Goal: Information Seeking & Learning: Learn about a topic

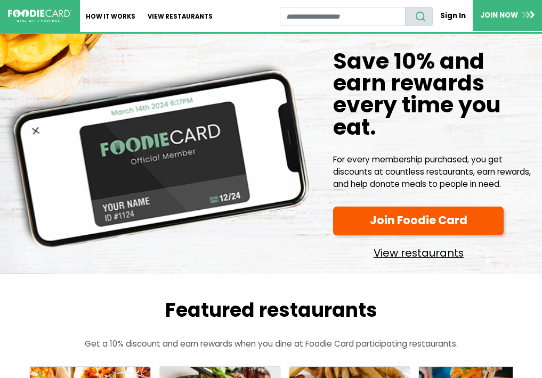
click at [399, 250] on link "View restaurants" at bounding box center [418, 250] width 170 height 23
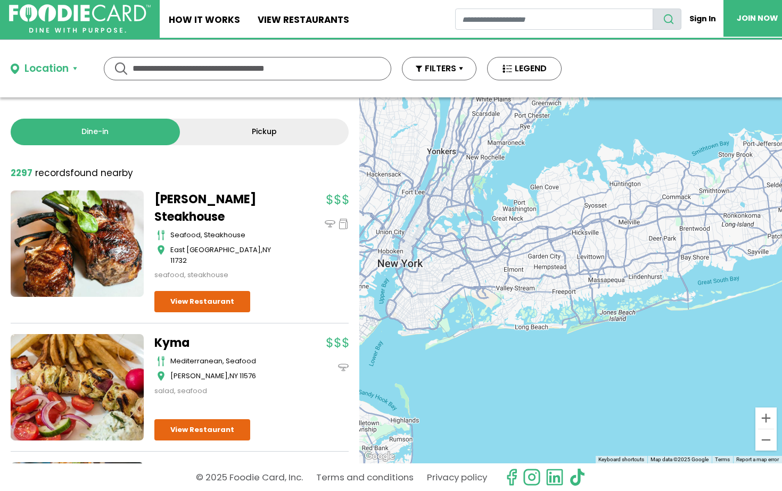
drag, startPoint x: 708, startPoint y: 295, endPoint x: 559, endPoint y: 267, distance: 151.1
click at [541, 267] on div at bounding box center [570, 280] width 423 height 366
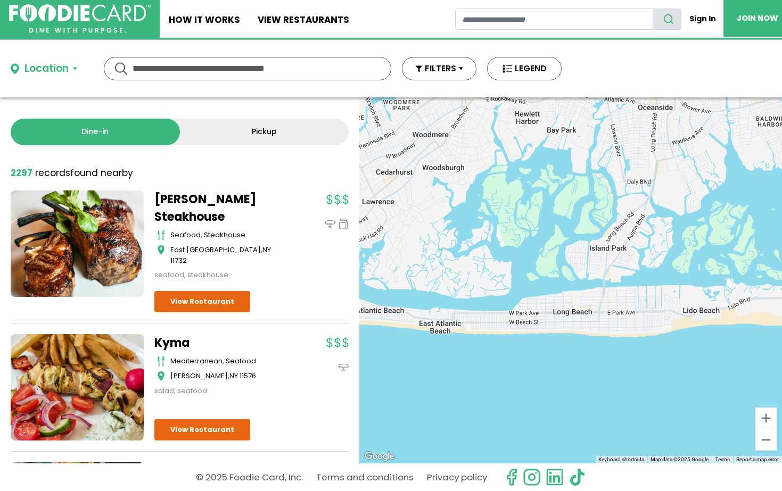
drag, startPoint x: 467, startPoint y: 264, endPoint x: 522, endPoint y: 258, distance: 55.7
click at [522, 258] on div at bounding box center [570, 280] width 423 height 366
click at [284, 135] on link "Pickup" at bounding box center [264, 132] width 169 height 27
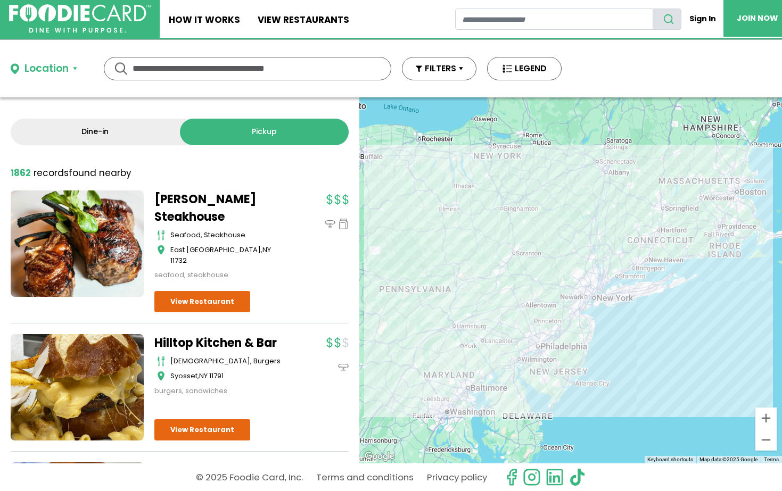
click at [123, 130] on link "Dine-in" at bounding box center [95, 132] width 169 height 27
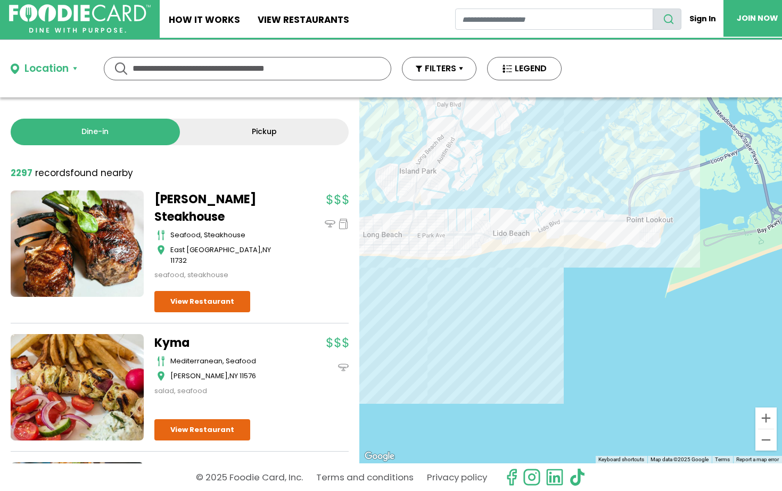
drag, startPoint x: 651, startPoint y: 234, endPoint x: 505, endPoint y: 240, distance: 146.5
click at [505, 240] on div at bounding box center [570, 280] width 423 height 366
click at [541, 230] on div at bounding box center [570, 280] width 423 height 366
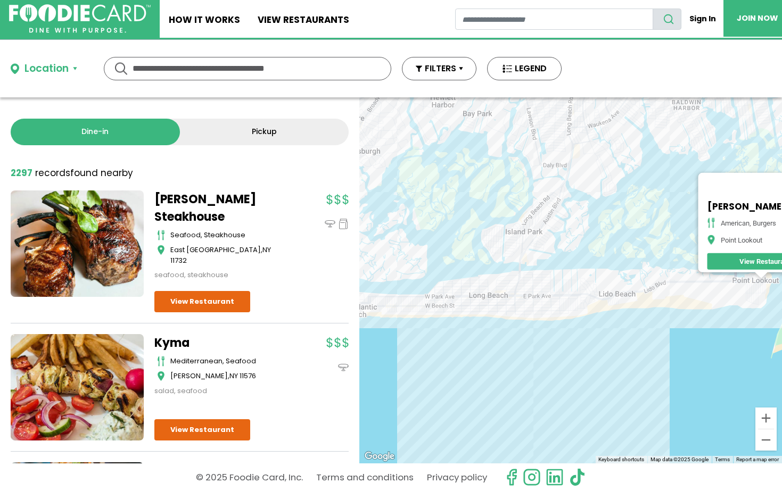
drag, startPoint x: 472, startPoint y: 302, endPoint x: 671, endPoint y: 300, distance: 198.6
click at [541, 300] on div "Heneghan's Tavern American, Burgers Point Lookout View Restaurant" at bounding box center [570, 280] width 423 height 366
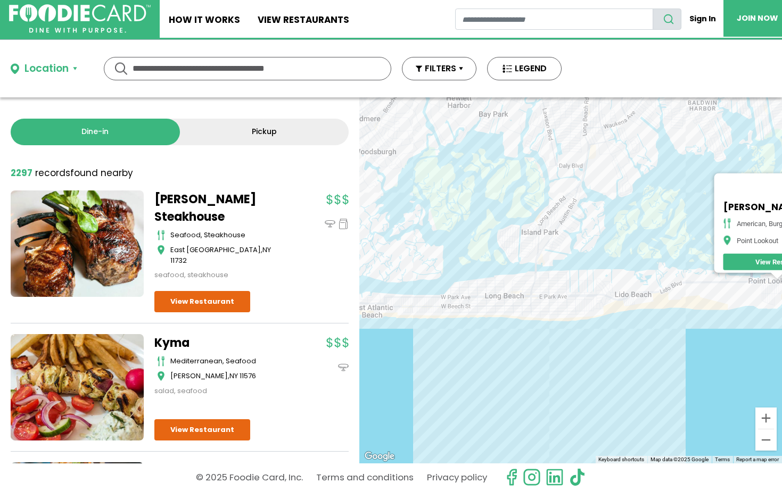
click at [541, 305] on div "Heneghan's Tavern American, Burgers Point Lookout View Restaurant" at bounding box center [570, 280] width 423 height 366
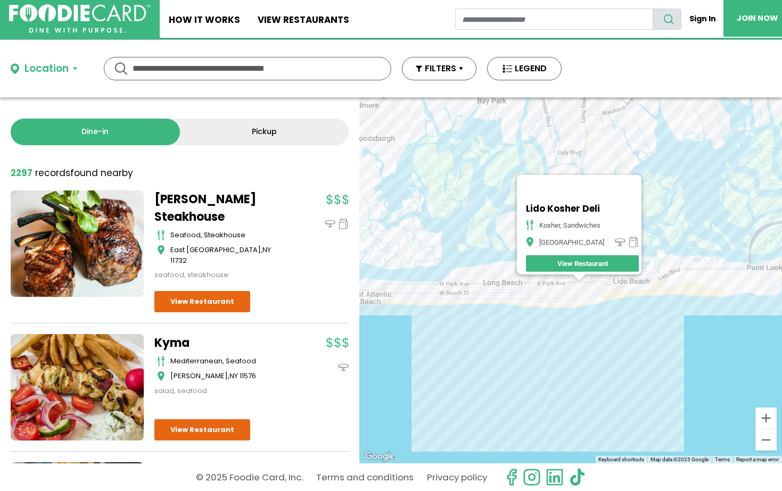
click at [541, 309] on div "Lido Kosher Deli kosher, sandwiches Long Beach View Restaurant" at bounding box center [570, 280] width 423 height 366
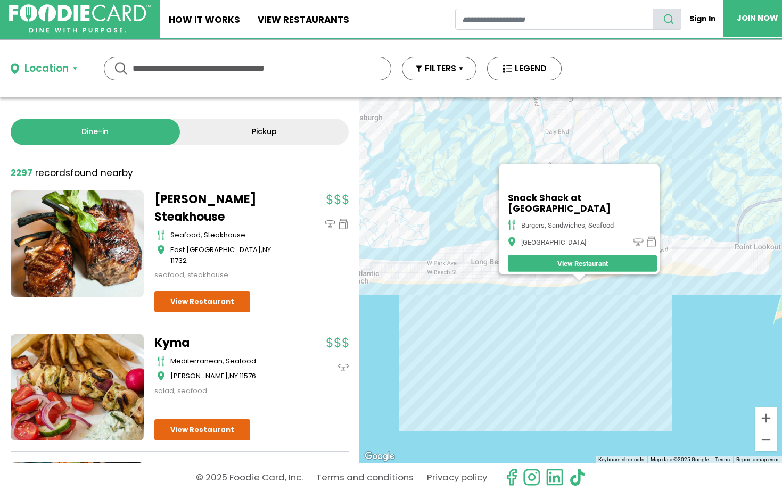
click at [537, 289] on div "Snack Shack at One Pacific burgers, sandwiches, seafood Long Beach View Restaur…" at bounding box center [570, 280] width 423 height 366
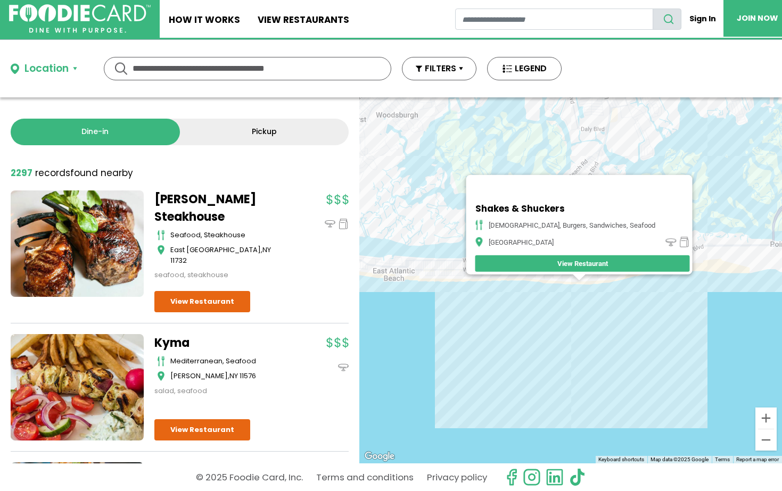
click at [541, 289] on div "Shakes & Shuckers american, burgers, sandwiches, seafood Long Beach View Restau…" at bounding box center [570, 280] width 423 height 366
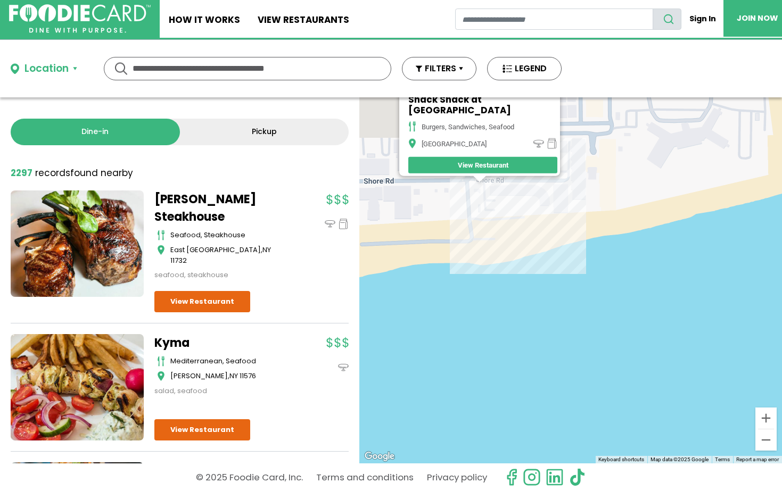
drag, startPoint x: 535, startPoint y: 255, endPoint x: 944, endPoint y: 341, distance: 417.9
click at [541, 341] on html "Skip Navigation Skip to Login Skip to Footer Home How It Works View restaurants" at bounding box center [391, 245] width 782 height 491
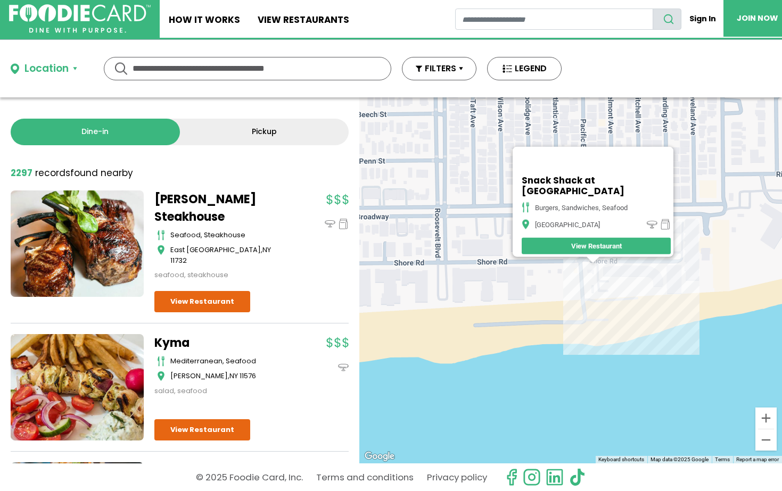
drag, startPoint x: 684, startPoint y: 253, endPoint x: 584, endPoint y: 291, distance: 106.5
click at [541, 296] on div "Snack Shack at One Pacific burgers, sandwiches, seafood Long Beach View Restaur…" at bounding box center [570, 280] width 423 height 366
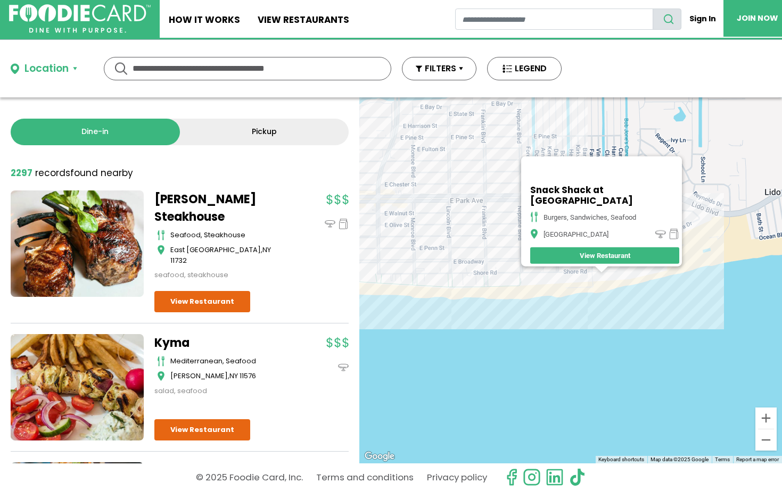
click at [462, 298] on div "Snack Shack at One Pacific burgers, sandwiches, seafood Long Beach View Restaur…" at bounding box center [570, 280] width 423 height 366
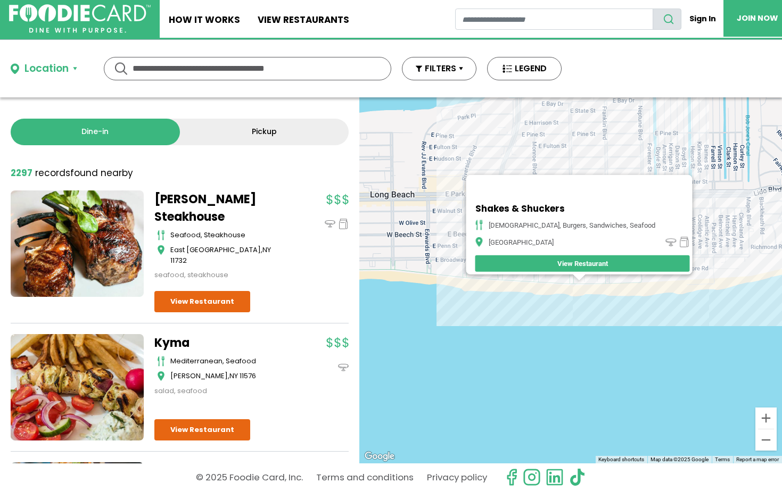
click at [541, 291] on div "Shakes & Shuckers american, burgers, sandwiches, seafood Long Beach View Restau…" at bounding box center [570, 280] width 423 height 366
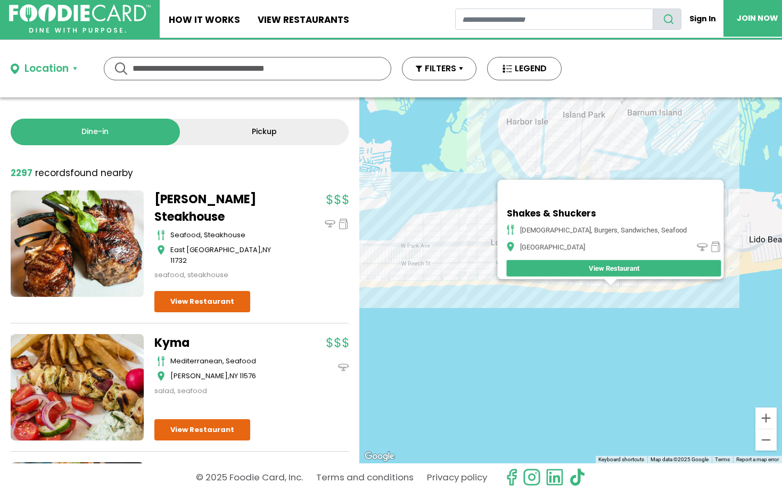
click at [541, 298] on div "Shakes & Shuckers american, burgers, sandwiches, seafood Long Beach View Restau…" at bounding box center [570, 280] width 423 height 366
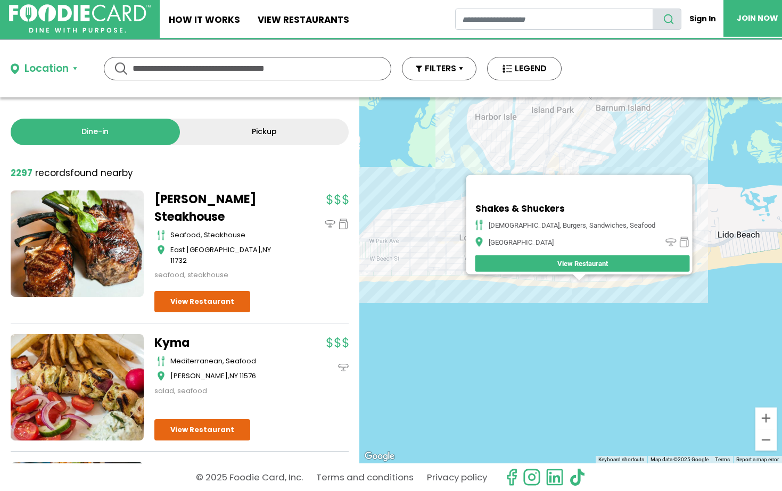
click at [541, 294] on div "Shakes & Shuckers american, burgers, sandwiches, seafood Long Beach View Restau…" at bounding box center [570, 280] width 423 height 366
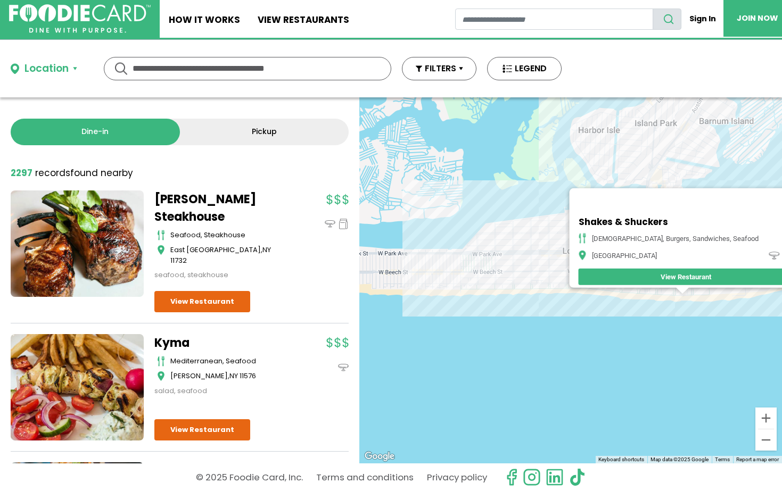
drag, startPoint x: 450, startPoint y: 286, endPoint x: 556, endPoint y: 299, distance: 106.3
click at [541, 299] on div "Shakes & Shuckers american, burgers, sandwiches, seafood Long Beach View Restau…" at bounding box center [570, 280] width 423 height 366
click at [488, 293] on div "Shakes & Shuckers american, burgers, sandwiches, seafood Long Beach View Restau…" at bounding box center [570, 280] width 423 height 366
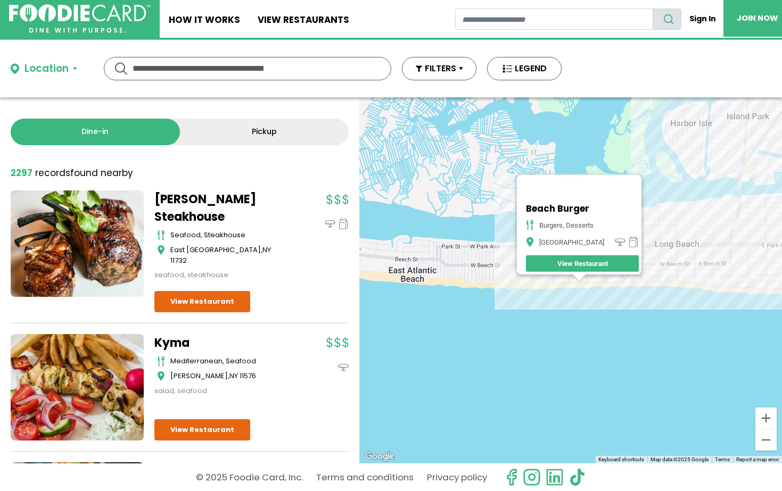
click at [529, 302] on div "Beach Burger Burgers, Desserts Long Beach View Restaurant" at bounding box center [570, 280] width 423 height 366
click at [541, 279] on div "Beach Burger Burgers, Desserts Long Beach View Restaurant" at bounding box center [570, 280] width 423 height 366
click at [541, 278] on div "Beach Burger Burgers, Desserts Long Beach View Restaurant" at bounding box center [570, 280] width 423 height 366
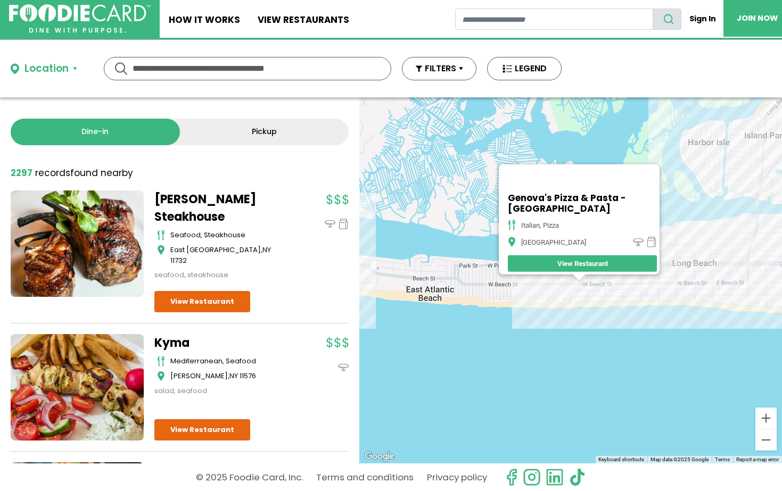
click at [541, 295] on div "Genova's Pizza & Pasta - Long Beach italian, pizza Long Beach View Restaurant" at bounding box center [570, 280] width 423 height 366
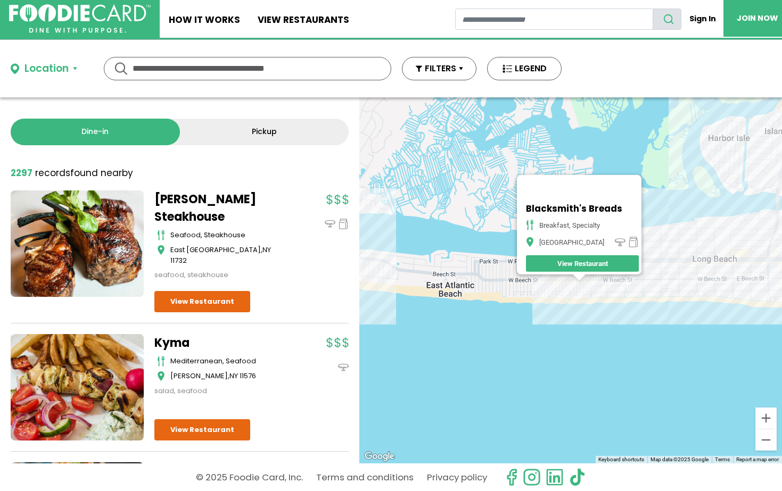
click at [541, 290] on div "Blacksmith's Breads breakfast, specialty Long Beach View Restaurant" at bounding box center [570, 280] width 423 height 366
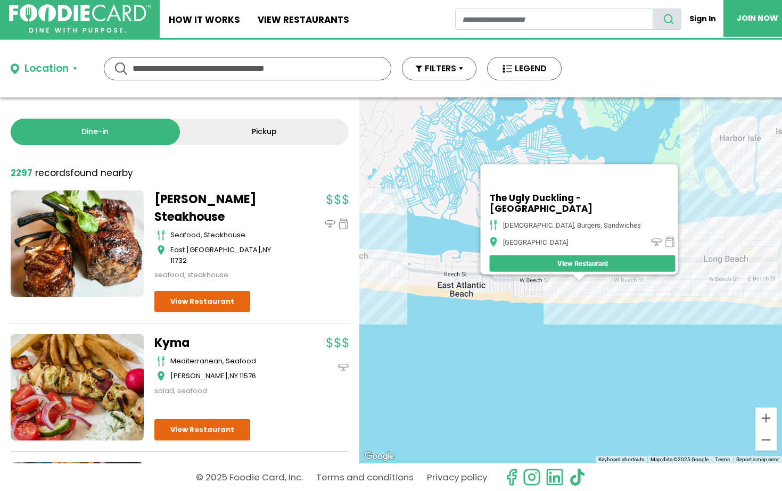
click at [541, 287] on div "The Ugly Duckling - Long Beach american, burgers, sandwiches Long Beach View Re…" at bounding box center [570, 280] width 423 height 366
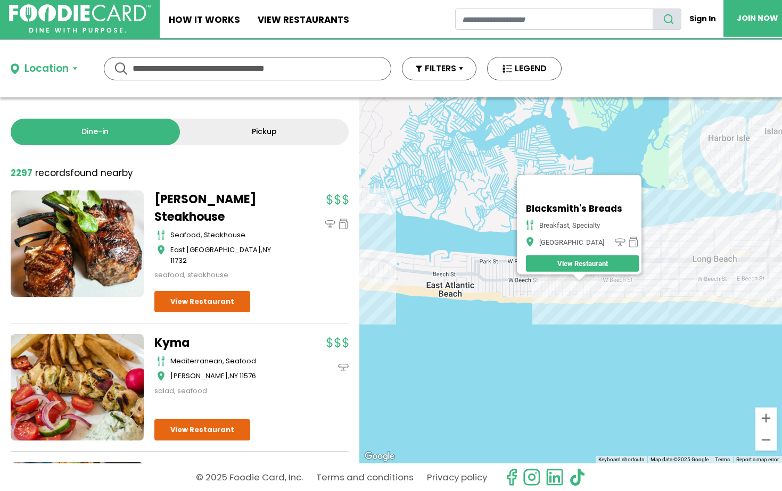
click at [541, 259] on link "View Restaurant" at bounding box center [582, 264] width 113 height 17
click at [477, 210] on div "Blacksmith's Breads breakfast, specialty Long Beach View Restaurant" at bounding box center [570, 280] width 423 height 366
click at [541, 293] on div "Blacksmith's Breads breakfast, specialty Long Beach View Restaurant" at bounding box center [570, 280] width 423 height 366
click at [541, 290] on div "Blacksmith's Breads breakfast, specialty Long Beach View Restaurant" at bounding box center [570, 280] width 423 height 366
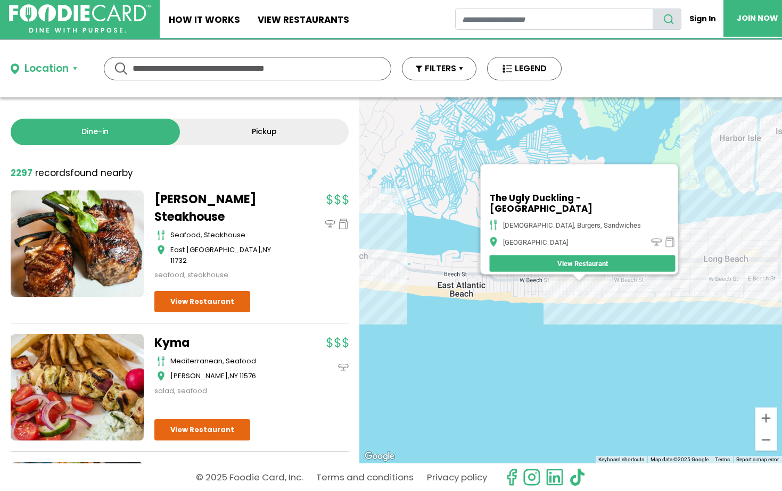
click at [541, 289] on div "The Ugly Duckling - Long Beach american, burgers, sandwiches Long Beach View Re…" at bounding box center [570, 280] width 423 height 366
click at [508, 314] on div "The Ugly Duckling - Long Beach american, burgers, sandwiches Long Beach View Re…" at bounding box center [570, 280] width 423 height 366
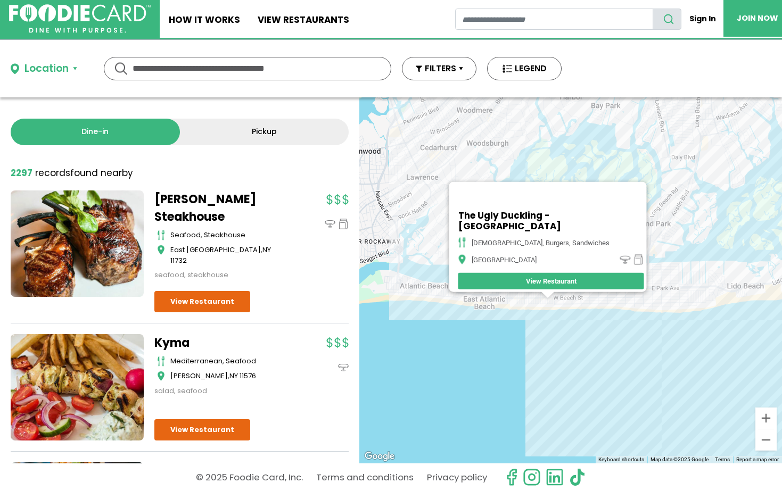
click at [419, 294] on div "The Ugly Duckling - Long Beach american, burgers, sandwiches Long Beach View Re…" at bounding box center [570, 280] width 423 height 366
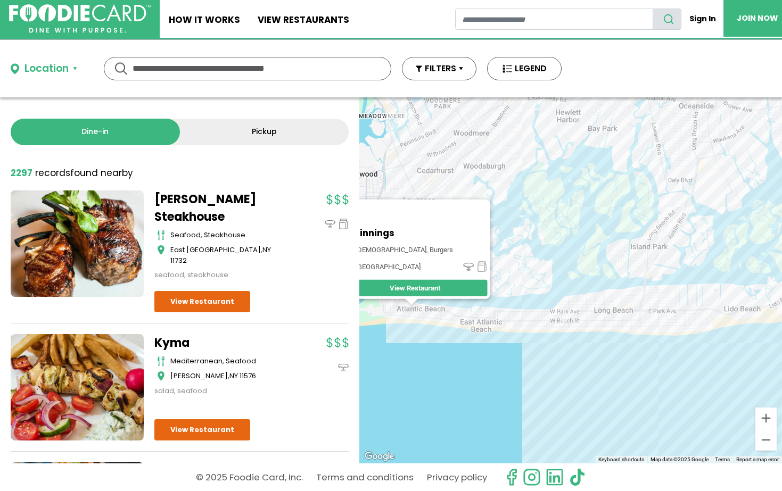
drag, startPoint x: 614, startPoint y: 317, endPoint x: 413, endPoint y: 342, distance: 202.8
click at [413, 343] on div "Beginnings american, burgers Atlantic Beach View Restaurant" at bounding box center [570, 280] width 423 height 366
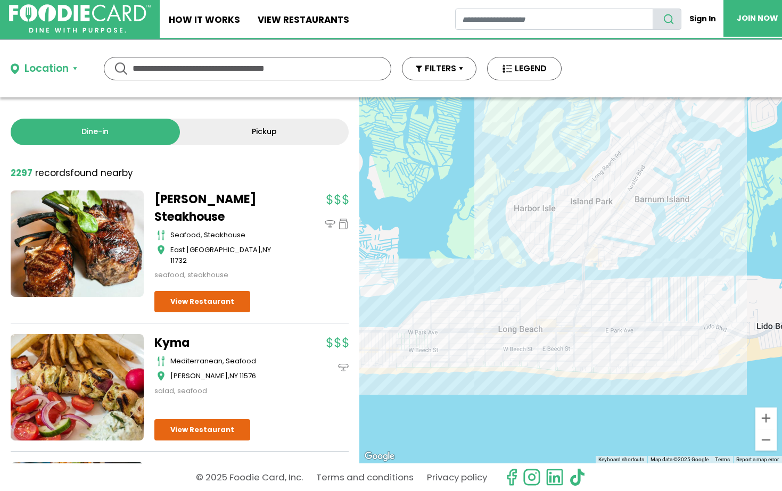
click at [541, 274] on div "Beginnings american, burgers Atlantic Beach View Restaurant" at bounding box center [570, 280] width 423 height 366
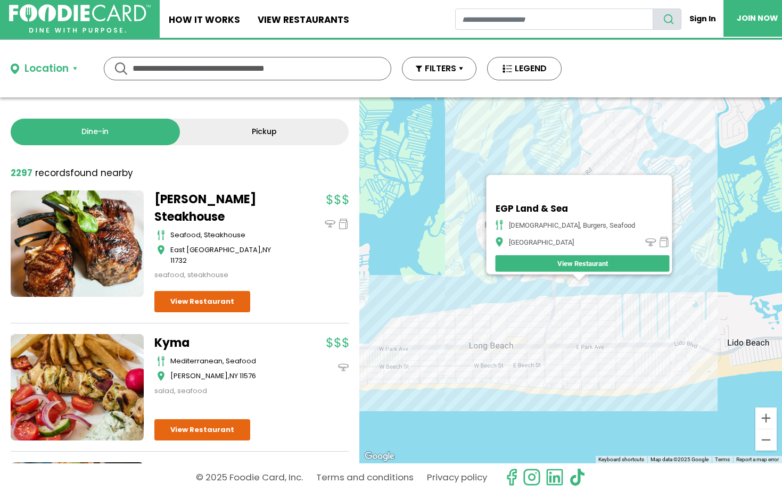
click at [541, 277] on div "EGP Land & Sea american, burgers, seafood Island Park View Restaurant" at bounding box center [570, 280] width 423 height 366
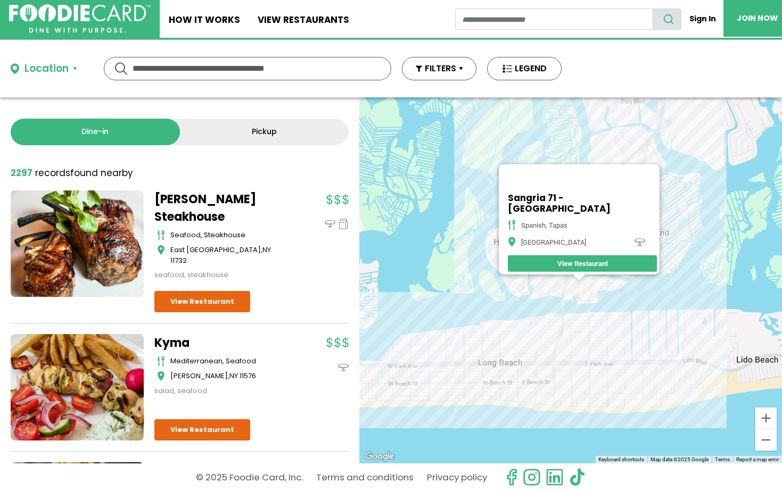
click at [541, 295] on div "Sangria 71 - Island Park spanish, tapas Island Park View Restaurant" at bounding box center [570, 280] width 423 height 366
click at [541, 280] on div at bounding box center [579, 278] width 13 height 6
click at [541, 278] on div at bounding box center [579, 278] width 13 height 6
click at [541, 277] on div "Sangria 71 - Island Park spanish, tapas Island Park View Restaurant" at bounding box center [570, 280] width 423 height 366
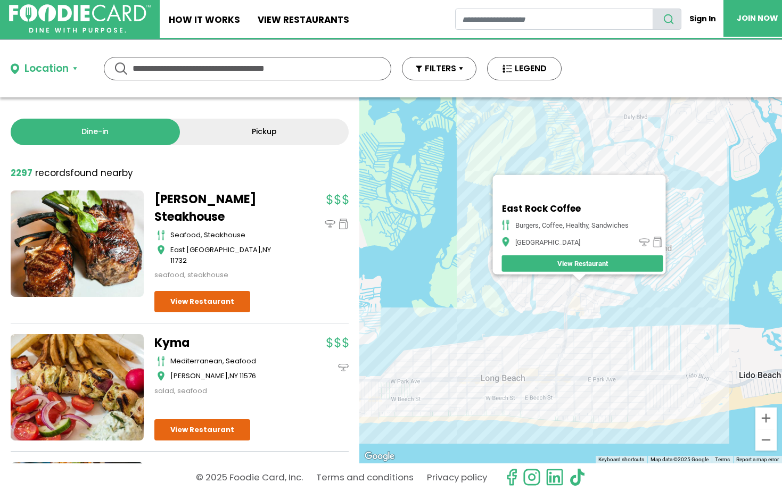
click at [541, 161] on div "East Rock Coffee burgers, coffee, healthy, sandwiches Island Park View Restaura…" at bounding box center [570, 280] width 423 height 366
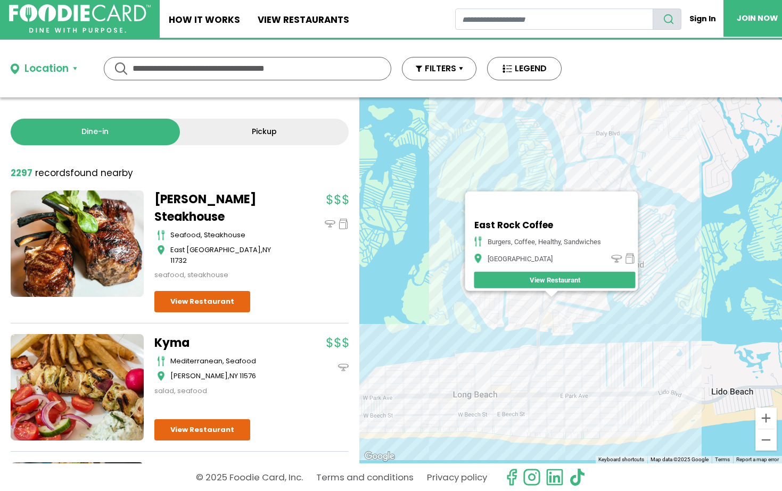
drag, startPoint x: 620, startPoint y: 286, endPoint x: 589, endPoint y: 305, distance: 36.1
click at [541, 305] on div "East Rock Coffee burgers, coffee, healthy, sandwiches Island Park View Restaura…" at bounding box center [570, 280] width 423 height 366
click at [541, 299] on div "East Rock Coffee burgers, coffee, healthy, sandwiches Island Park View Restaura…" at bounding box center [570, 280] width 423 height 366
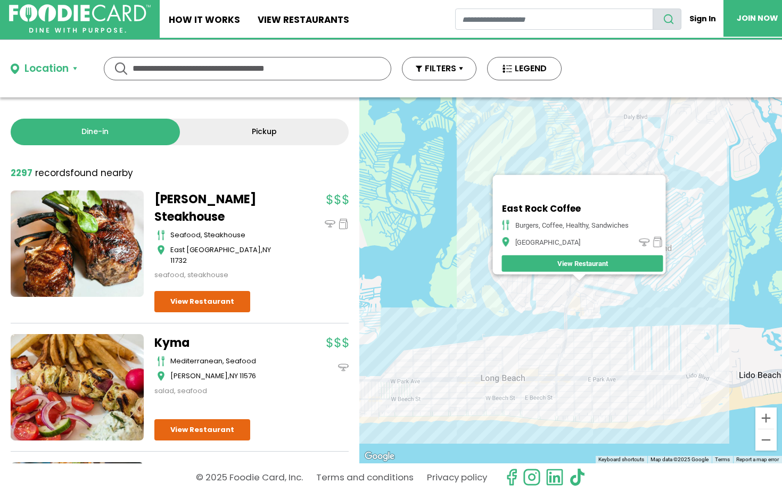
click at [541, 281] on div at bounding box center [579, 278] width 13 height 6
click at [541, 283] on div "East Rock Coffee burgers, coffee, healthy, sandwiches Island Park View Restaura…" at bounding box center [570, 280] width 423 height 366
click at [541, 279] on div "East Rock Coffee burgers, coffee, healthy, sandwiches Island Park View Restaura…" at bounding box center [570, 280] width 423 height 366
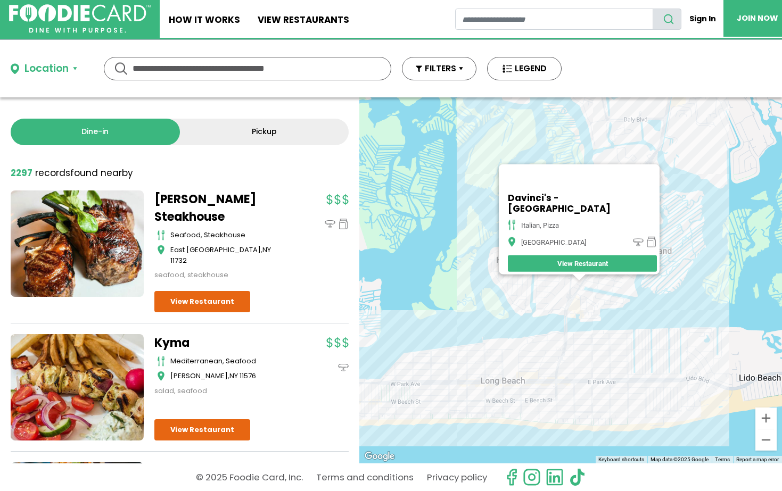
click at [541, 277] on div "Davinci's - Island Park italian, pizza Island Park View Restaurant" at bounding box center [570, 280] width 423 height 366
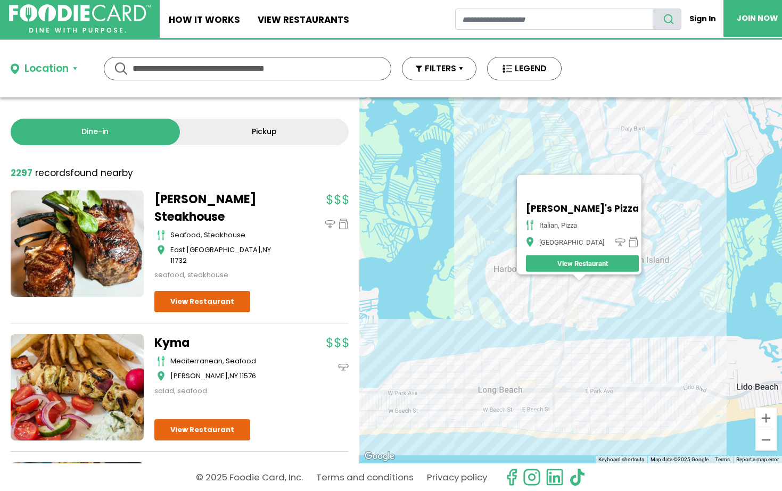
click at [541, 283] on div "Jack's Pizza italian, pizza Island Park View Restaurant" at bounding box center [570, 280] width 423 height 366
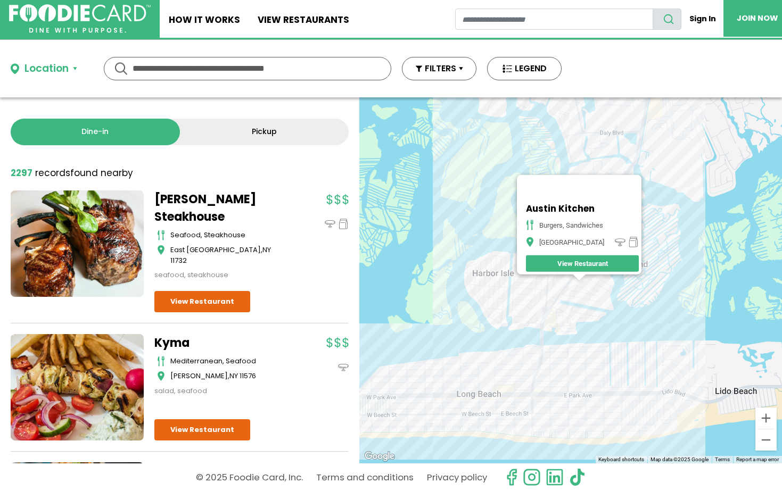
click at [541, 281] on div at bounding box center [579, 278] width 13 height 6
click at [541, 281] on div "Austin Kitchen burgers, sandwiches Island Park View Restaurant" at bounding box center [570, 280] width 423 height 366
click at [541, 280] on div at bounding box center [579, 278] width 13 height 6
click at [541, 282] on div "Austin Kitchen burgers, sandwiches Island Park View Restaurant" at bounding box center [570, 280] width 423 height 366
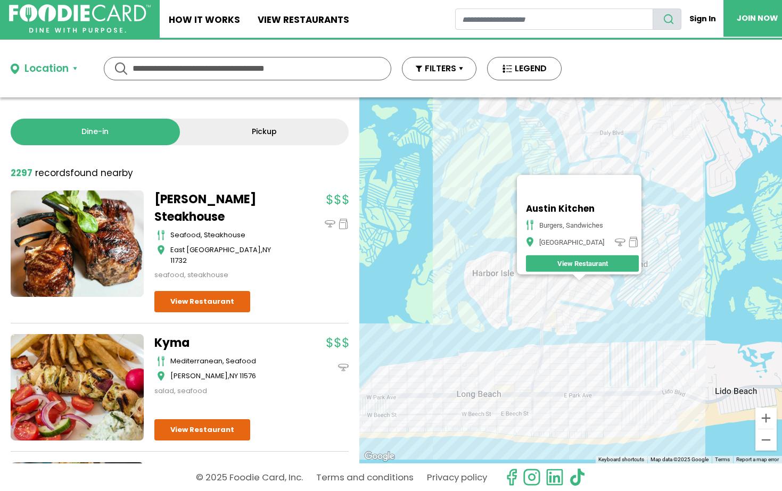
click at [541, 342] on div "Austin Kitchen burgers, sandwiches Island Park View Restaurant" at bounding box center [570, 280] width 423 height 366
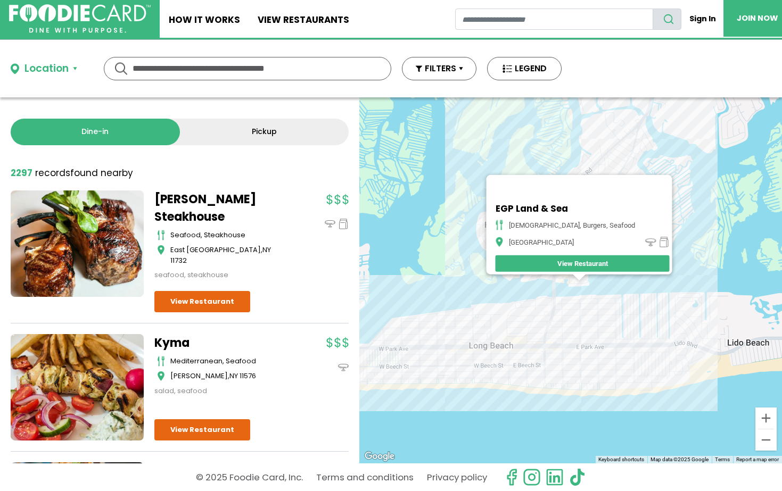
click at [541, 302] on div "EGP Land & Sea american, burgers, seafood Island Park View Restaurant" at bounding box center [570, 280] width 423 height 366
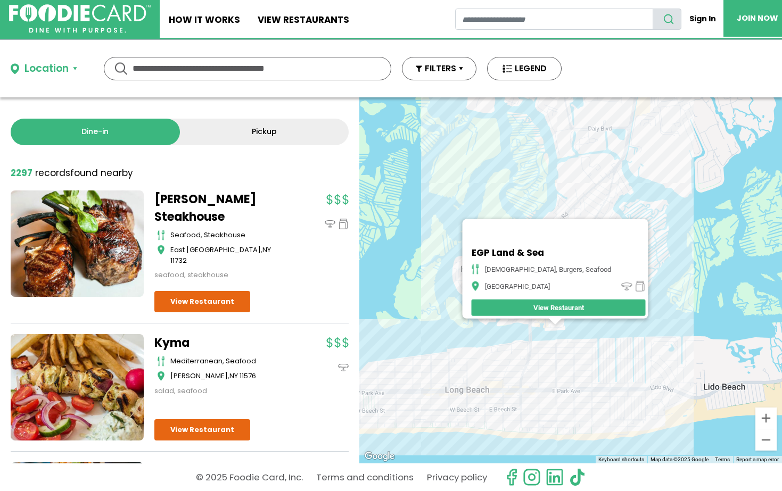
drag, startPoint x: 614, startPoint y: 289, endPoint x: 589, endPoint y: 335, distance: 52.7
click at [541, 335] on div "EGP Land & Sea american, burgers, seafood Island Park View Restaurant" at bounding box center [570, 280] width 423 height 366
click at [541, 210] on div "EGP Land & Sea american, burgers, seafood Island Park View Restaurant" at bounding box center [570, 280] width 423 height 366
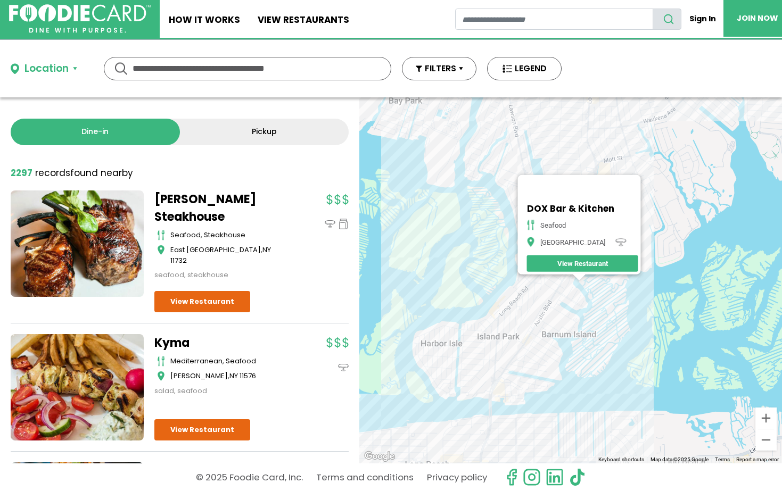
click at [527, 348] on div "DOX Bar & Kitchen seafood Island Park View Restaurant" at bounding box center [570, 280] width 423 height 366
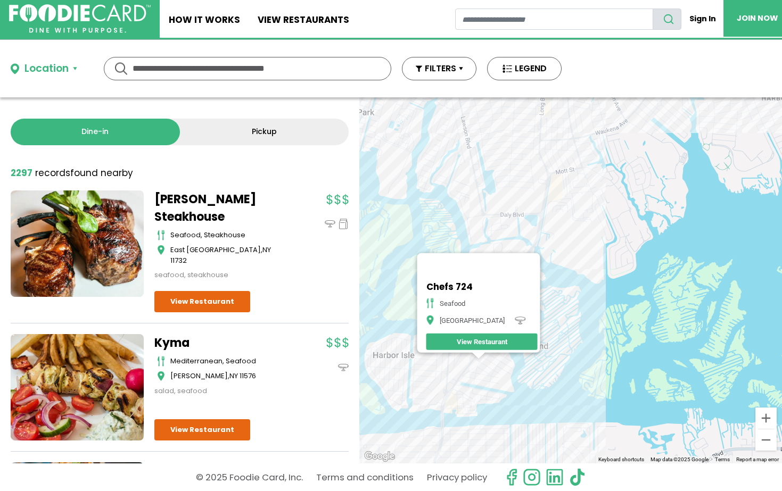
drag, startPoint x: 669, startPoint y: 246, endPoint x: 566, endPoint y: 325, distance: 130.3
click at [541, 325] on div "Chefs 724 Seafood Island Park View Restaurant" at bounding box center [570, 280] width 423 height 366
click at [532, 300] on div "Chefs 724 Seafood Island Park View Restaurant" at bounding box center [570, 280] width 423 height 366
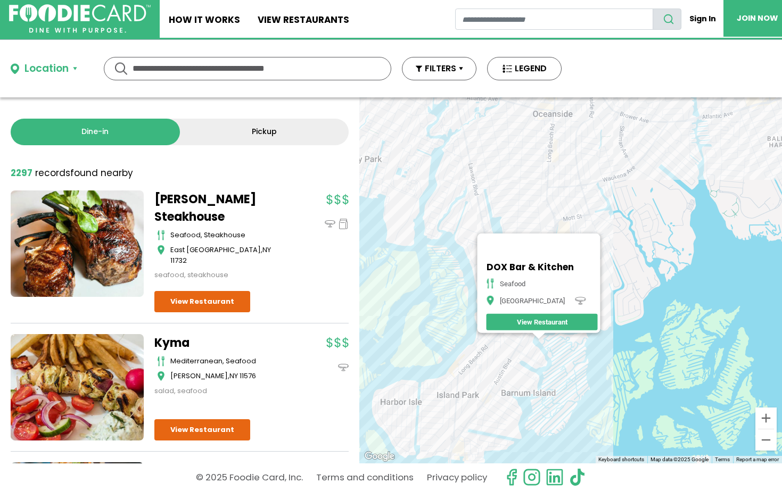
drag, startPoint x: 521, startPoint y: 279, endPoint x: 479, endPoint y: 340, distance: 73.6
click at [479, 340] on div "DOX Bar & Kitchen seafood Island Park View Restaurant" at bounding box center [570, 280] width 423 height 366
click at [486, 205] on div "DOX Bar & Kitchen seafood Island Park View Restaurant" at bounding box center [570, 280] width 423 height 366
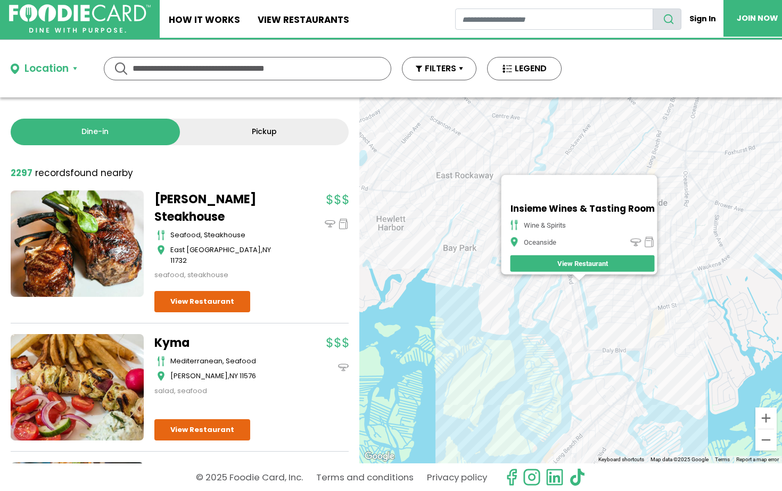
click at [541, 325] on div "Insieme Wines & Tasting Room wine & spirits Oceanside View Restaurant" at bounding box center [570, 280] width 423 height 366
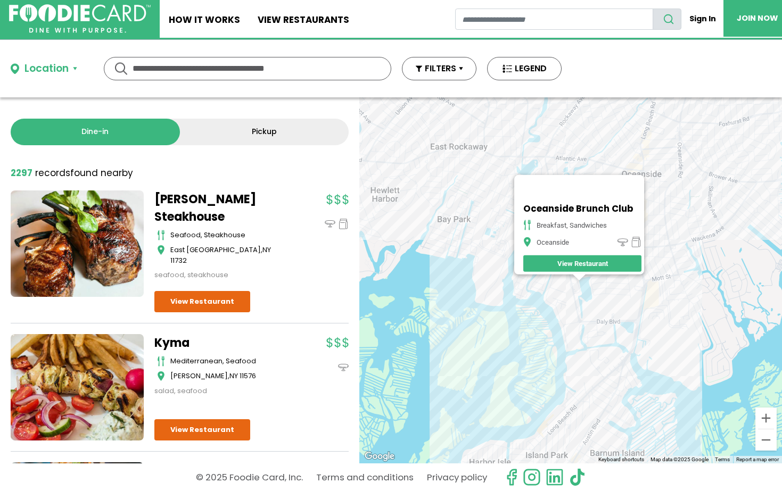
click at [541, 314] on div "Oceanside Brunch Club breakfast, sandwiches Oceanside View Restaurant" at bounding box center [570, 280] width 423 height 366
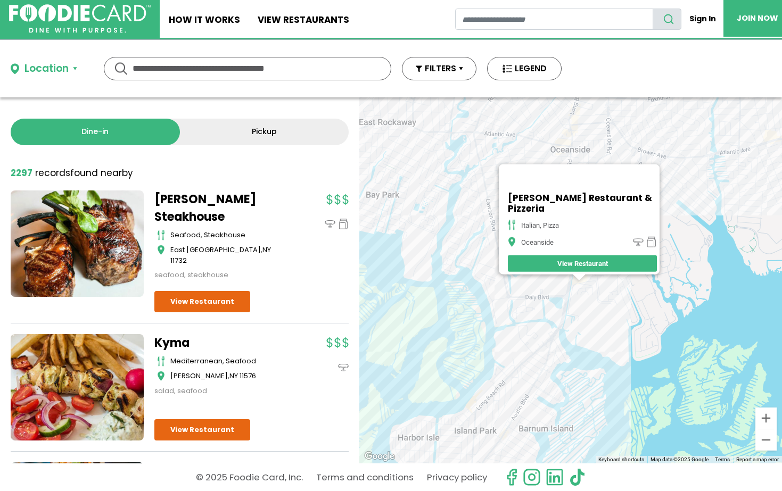
click at [541, 299] on div "D'Cocco's Restaurant & Pizzeria italian, pizza Oceanside View Restaurant" at bounding box center [570, 280] width 423 height 366
click at [541, 136] on div "D'Cocco's Restaurant & Pizzeria italian, pizza Oceanside View Restaurant" at bounding box center [570, 280] width 423 height 366
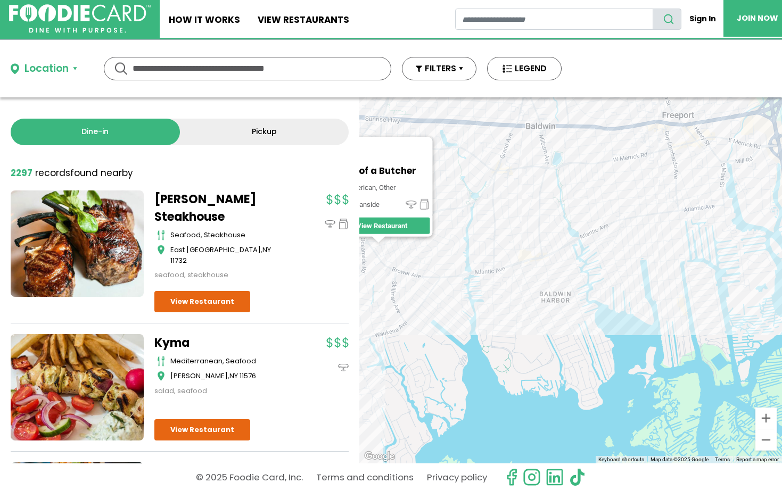
drag, startPoint x: 644, startPoint y: 354, endPoint x: 420, endPoint y: 318, distance: 227.1
click at [423, 318] on div "Sons of a Butcher american, other Oceanside View Restaurant" at bounding box center [570, 280] width 423 height 366
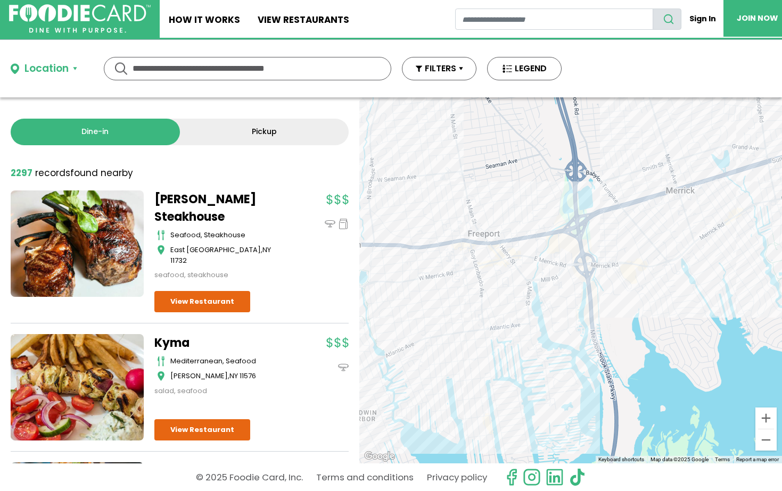
drag, startPoint x: 620, startPoint y: 171, endPoint x: 447, endPoint y: 289, distance: 209.3
click at [447, 289] on div "Sons of a Butcher american, other Oceanside View Restaurant" at bounding box center [570, 280] width 423 height 366
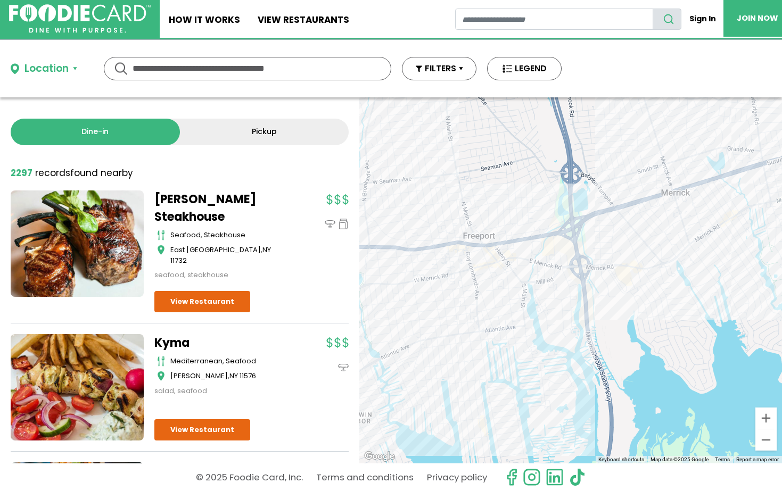
click at [541, 191] on div "Sons of a Butcher american, other Oceanside View Restaurant" at bounding box center [570, 280] width 423 height 366
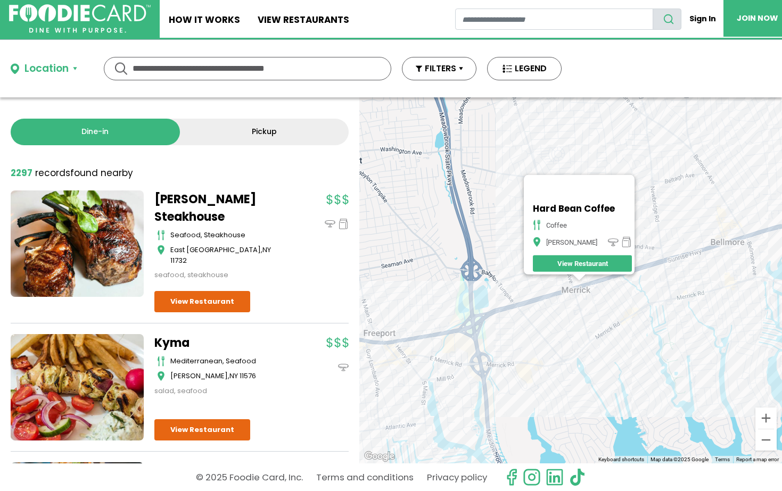
click at [514, 323] on div "Hard Bean Coffee coffee Merrick View Restaurant" at bounding box center [570, 280] width 423 height 366
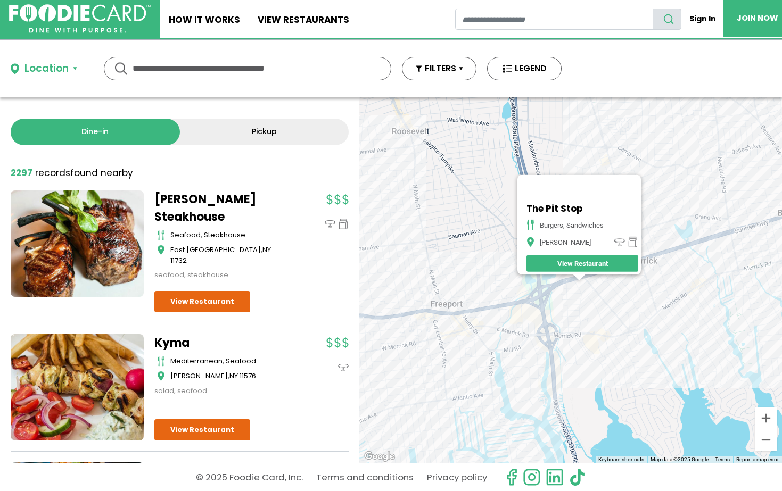
click at [541, 291] on div "The Pit Stop burgers, sandwiches Merrick View Restaurant" at bounding box center [570, 280] width 423 height 366
click at [541, 247] on div "The Pit Stop burgers, sandwiches Merrick View Restaurant" at bounding box center [570, 280] width 423 height 366
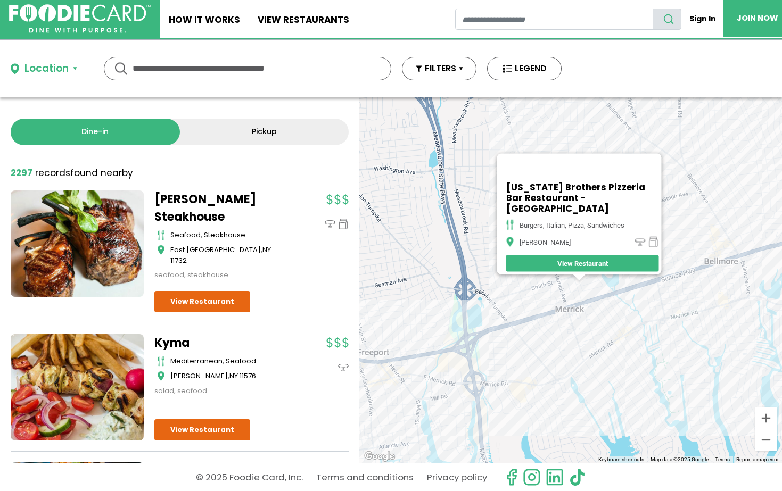
click at [541, 297] on div "Montana Brothers Pizzeria Bar Restaurant - Merrick burgers, italian, pizza, san…" at bounding box center [570, 280] width 423 height 366
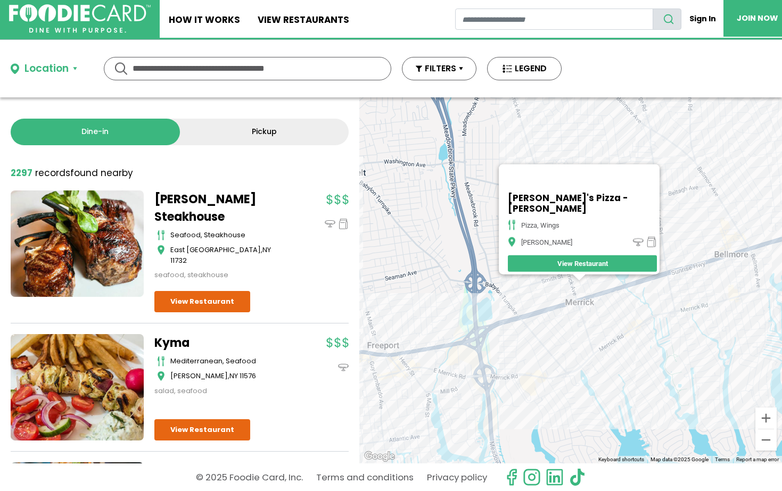
click at [499, 337] on div "Riko's Pizza - Merrick pizza, wings Merrick View Restaurant" at bounding box center [570, 280] width 423 height 366
click at [517, 335] on div "Riko's Pizza - Merrick pizza, wings Merrick View Restaurant" at bounding box center [570, 280] width 423 height 366
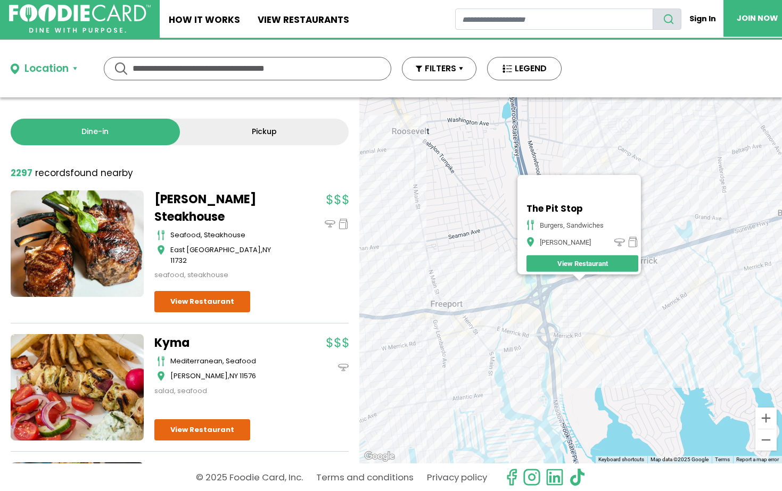
click at [449, 324] on div "The Pit Stop burgers, sandwiches Merrick View Restaurant" at bounding box center [570, 280] width 423 height 366
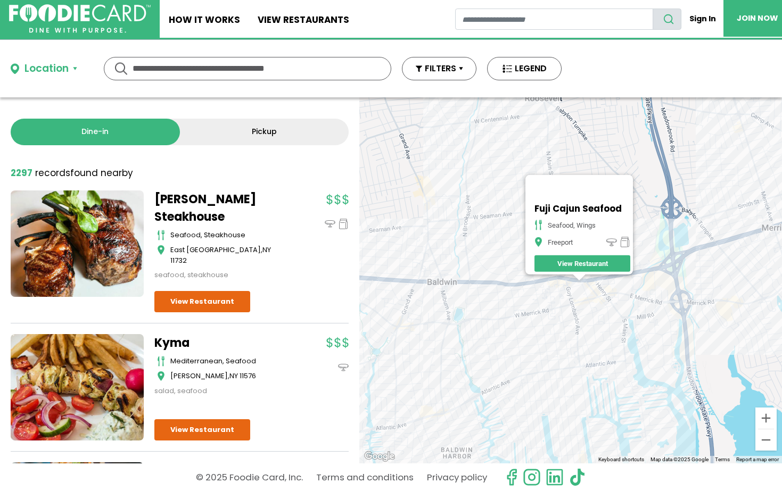
click at [501, 286] on div "Fuji Cajun Seafood seafood, wings Freeport View Restaurant" at bounding box center [570, 280] width 423 height 366
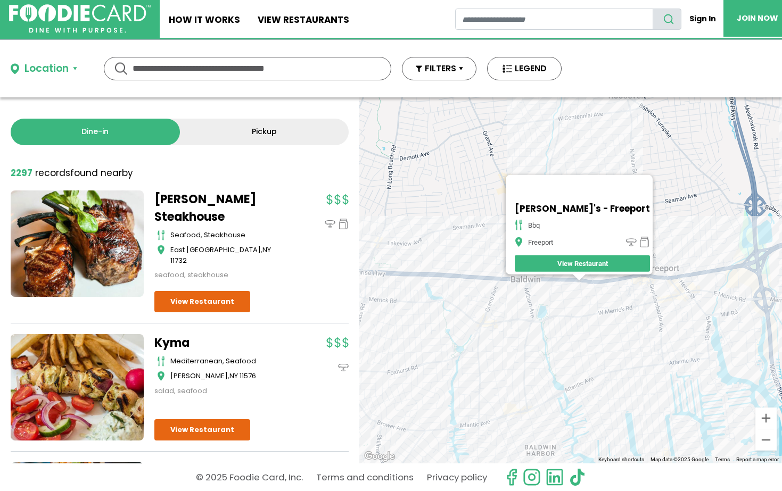
click at [541, 366] on div "Bobby Q's - Freeport bbq Freeport View Restaurant" at bounding box center [570, 280] width 423 height 366
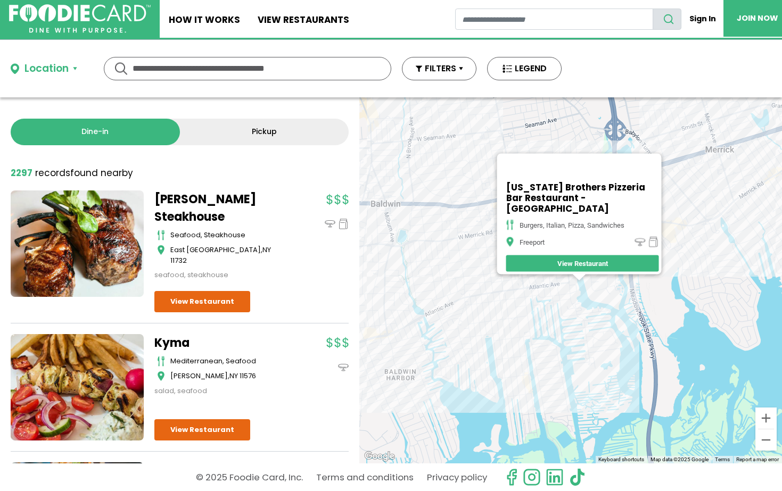
click at [541, 296] on div "Montana Brothers Pizzeria Bar Restaurant - Freeport burgers, italian, pizza, sa…" at bounding box center [570, 280] width 423 height 366
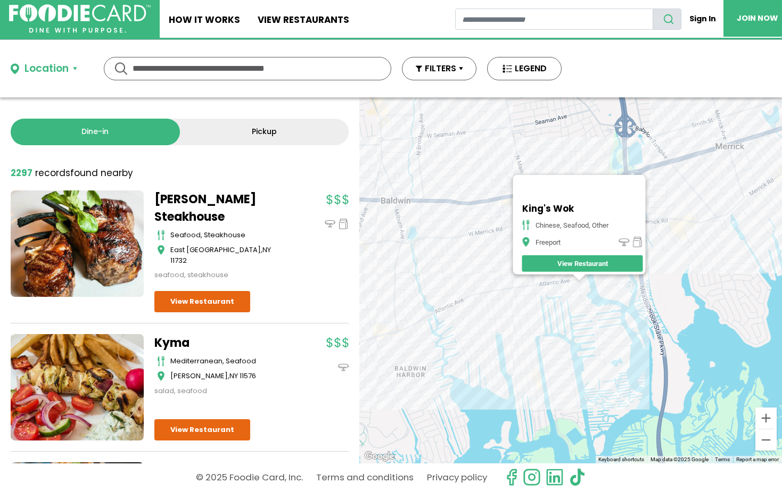
click at [541, 291] on div "King's Wok Chinese, Seafood, Other Freeport View Restaurant" at bounding box center [570, 280] width 423 height 366
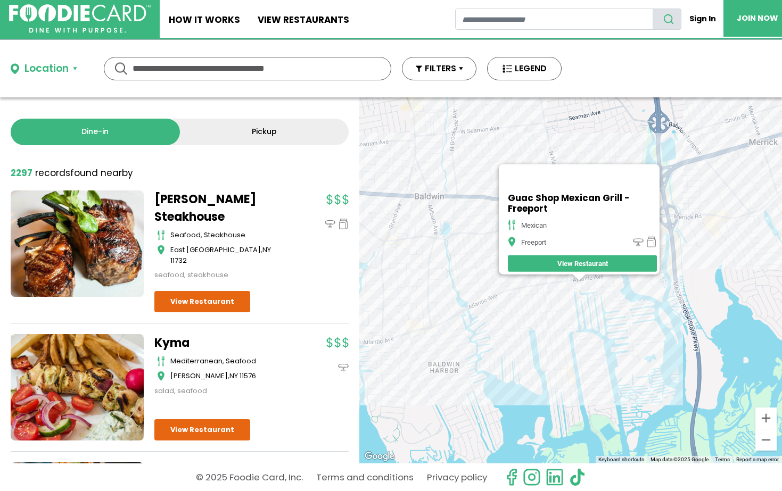
click at [523, 298] on div "Guac Shop Mexican Grill - Freeport mexican Freeport View Restaurant" at bounding box center [570, 280] width 423 height 366
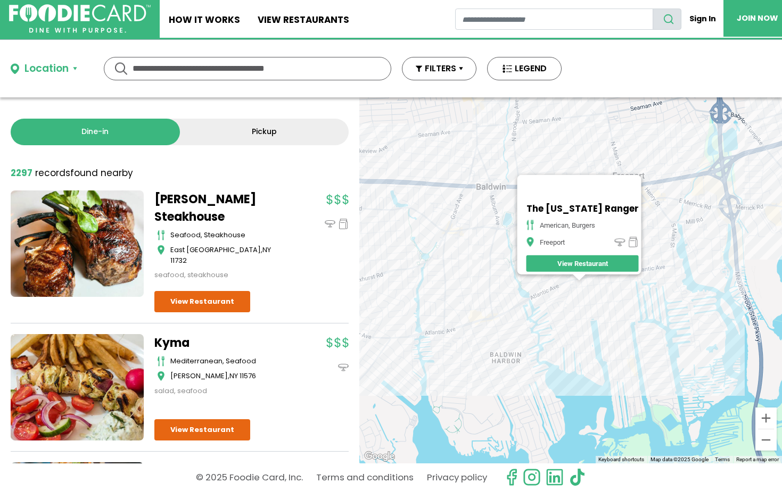
drag, startPoint x: 505, startPoint y: 311, endPoint x: 617, endPoint y: 257, distance: 123.8
click at [541, 258] on div "The Texas Ranger American, Burgers Freeport View Restaurant" at bounding box center [570, 280] width 423 height 366
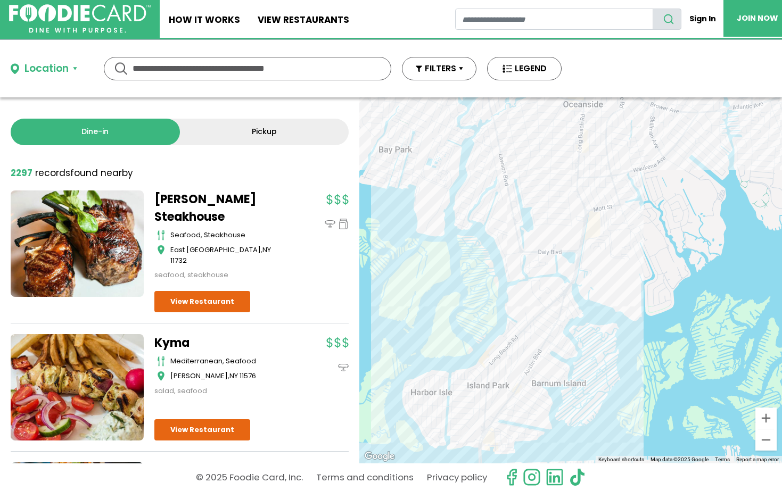
drag, startPoint x: 527, startPoint y: 299, endPoint x: 562, endPoint y: 197, distance: 107.9
click at [541, 200] on div "The Texas Ranger American, Burgers Freeport View Restaurant" at bounding box center [570, 280] width 423 height 366
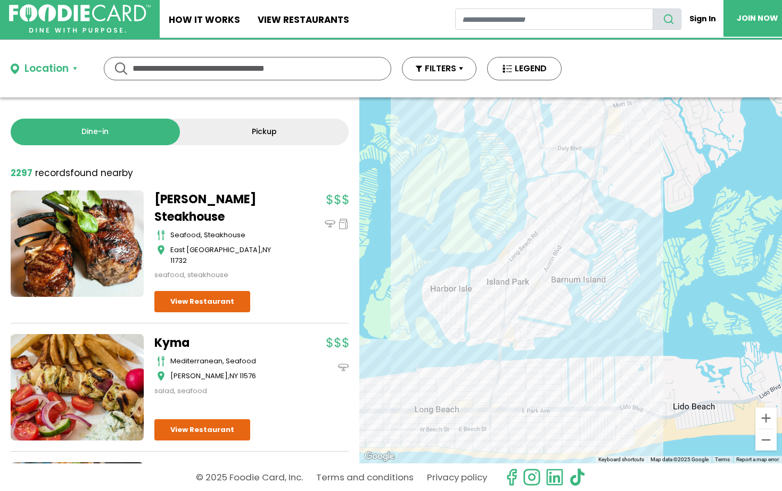
drag, startPoint x: 530, startPoint y: 314, endPoint x: 550, endPoint y: 212, distance: 103.1
click at [541, 215] on div "The Texas Ranger American, Burgers Freeport View Restaurant" at bounding box center [570, 280] width 423 height 366
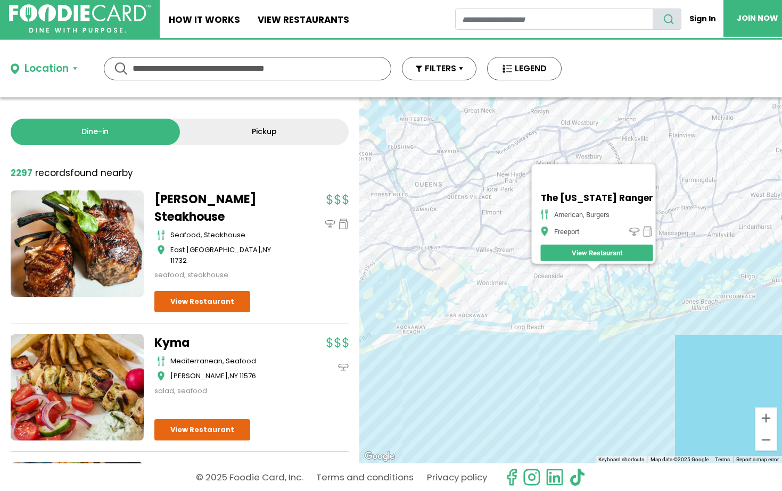
click at [509, 214] on div "The Texas Ranger American, Burgers Freeport View Restaurant" at bounding box center [570, 280] width 423 height 366
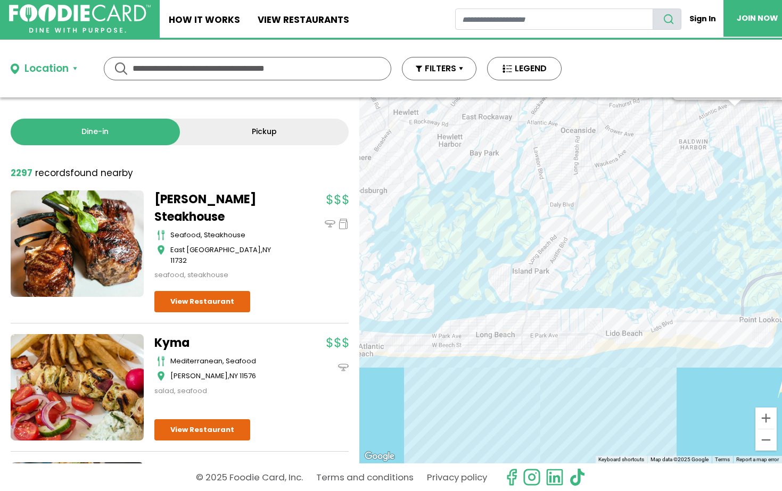
click at [541, 315] on div "The Texas Ranger American, Burgers Freeport View Restaurant" at bounding box center [570, 280] width 423 height 366
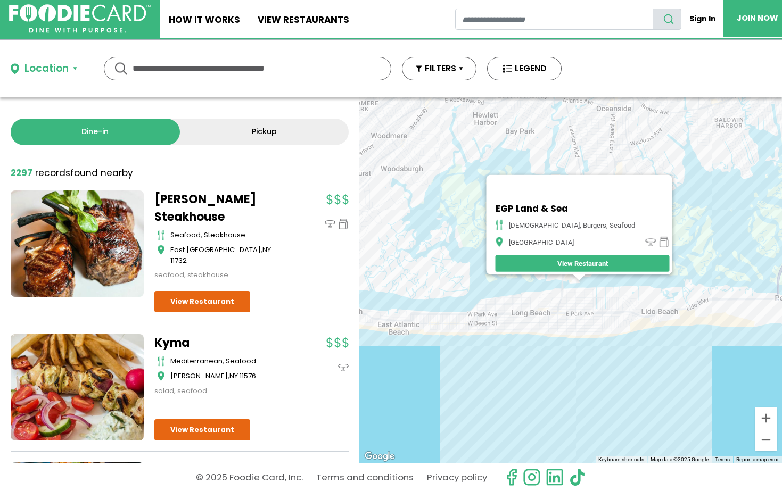
click at [541, 324] on div "EGP Land & Sea american, burgers, seafood Island Park View Restaurant" at bounding box center [570, 280] width 423 height 366
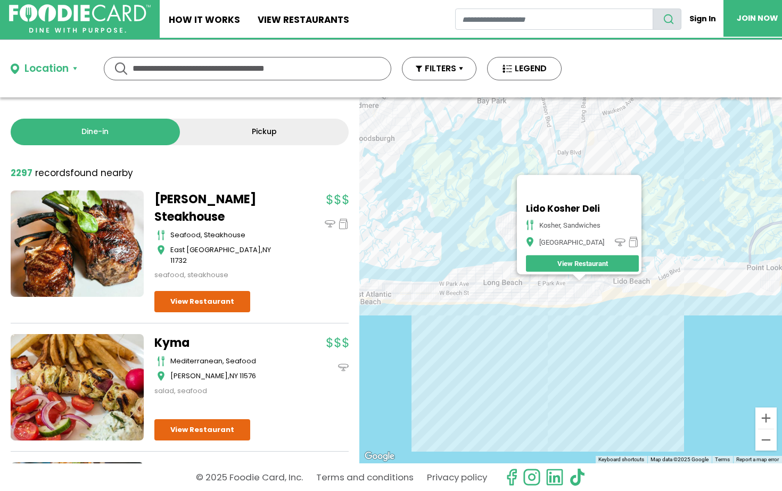
click at [541, 315] on div "Lido Kosher Deli kosher, sandwiches Long Beach View Restaurant" at bounding box center [570, 280] width 423 height 366
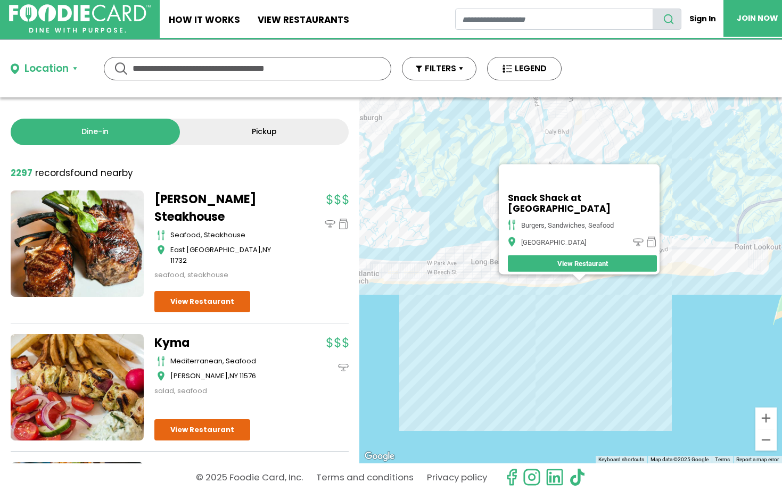
click at [541, 291] on div "Snack Shack at One Pacific burgers, sandwiches, seafood Long Beach View Restaur…" at bounding box center [570, 280] width 423 height 366
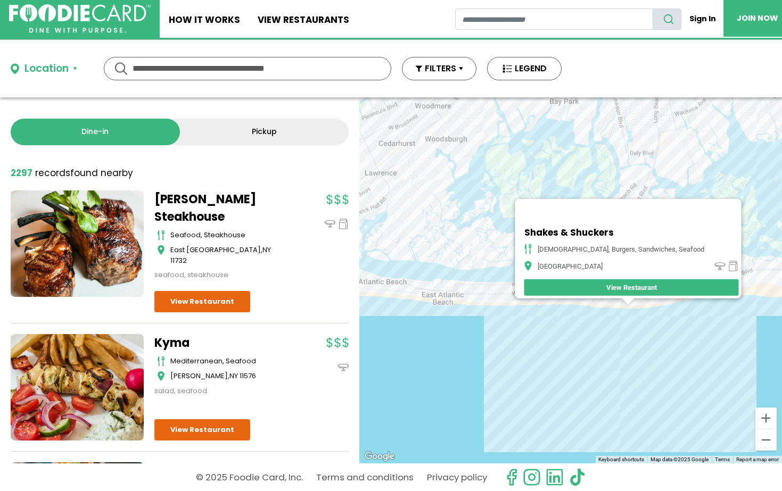
drag, startPoint x: 528, startPoint y: 292, endPoint x: 580, endPoint y: 318, distance: 57.6
click at [541, 318] on div "Shakes & Shuckers american, burgers, sandwiches, seafood Long Beach View Restau…" at bounding box center [570, 280] width 423 height 366
click at [523, 299] on div "Shakes & Shuckers american, burgers, sandwiches, seafood Long Beach View Restau…" at bounding box center [570, 280] width 423 height 366
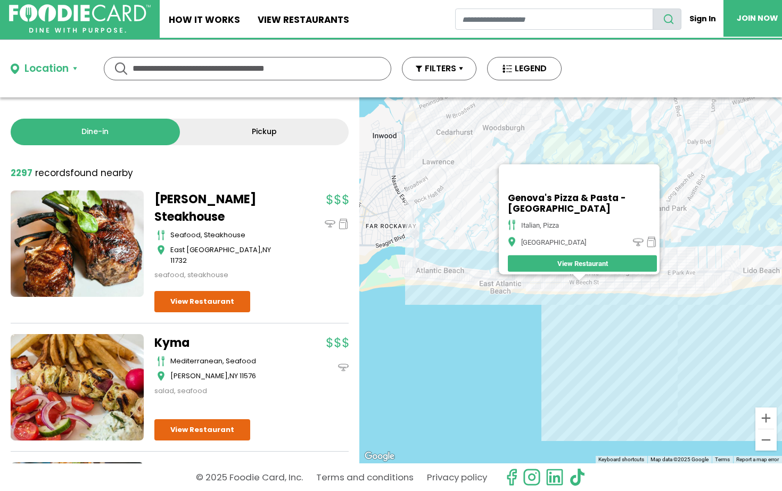
click at [541, 302] on div "Genova's Pizza & Pasta - Long Beach italian, pizza Long Beach View Restaurant" at bounding box center [570, 280] width 423 height 366
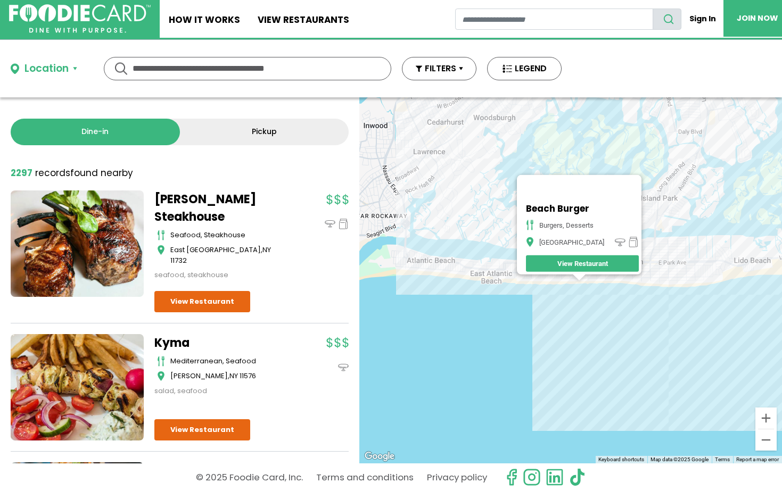
click at [518, 305] on div "Beach Burger Burgers, Desserts Long Beach View Restaurant" at bounding box center [570, 280] width 423 height 366
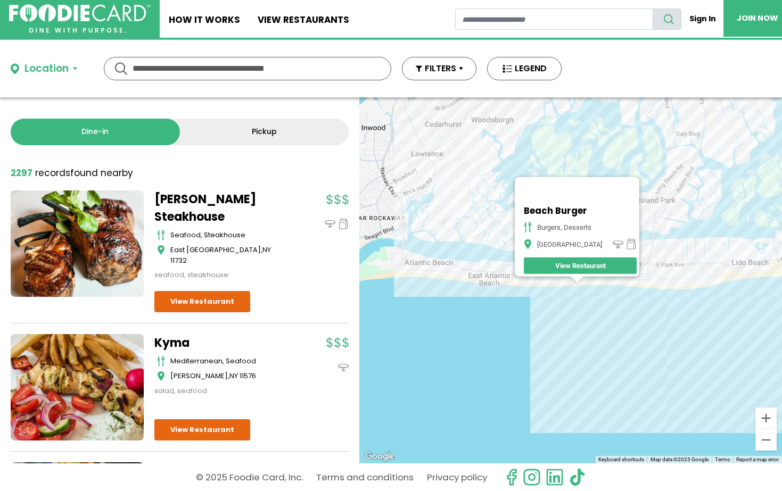
drag, startPoint x: 477, startPoint y: 179, endPoint x: 453, endPoint y: 193, distance: 27.9
click at [453, 193] on div "Beach Burger Burgers, Desserts Long Beach View Restaurant" at bounding box center [570, 280] width 423 height 366
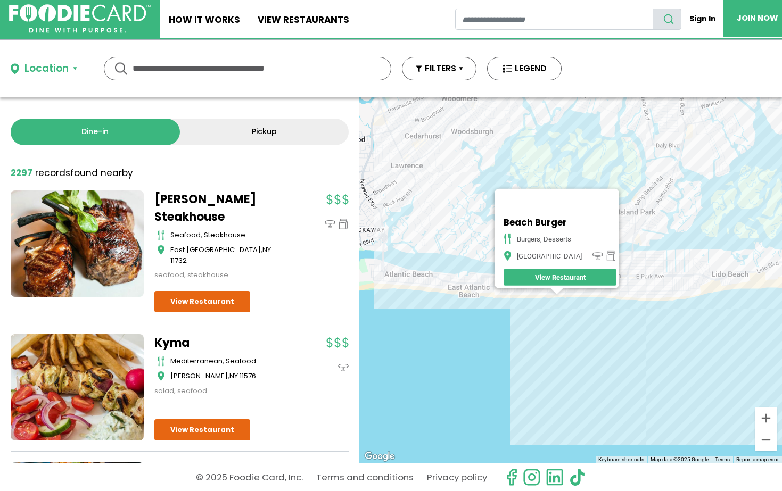
click at [541, 294] on div at bounding box center [557, 292] width 13 height 6
click at [541, 293] on div "Beach Burger Burgers, Desserts Long Beach View Restaurant" at bounding box center [570, 280] width 423 height 366
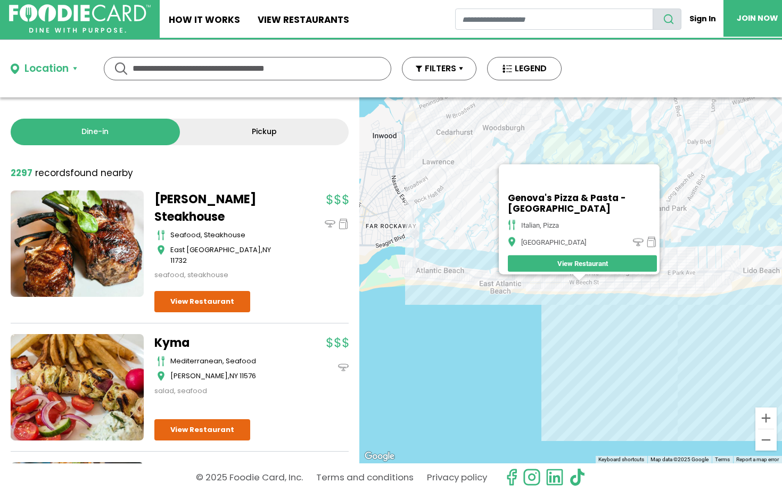
click at [541, 288] on div "Genova's Pizza & Pasta - Long Beach italian, pizza Long Beach View Restaurant" at bounding box center [570, 280] width 423 height 366
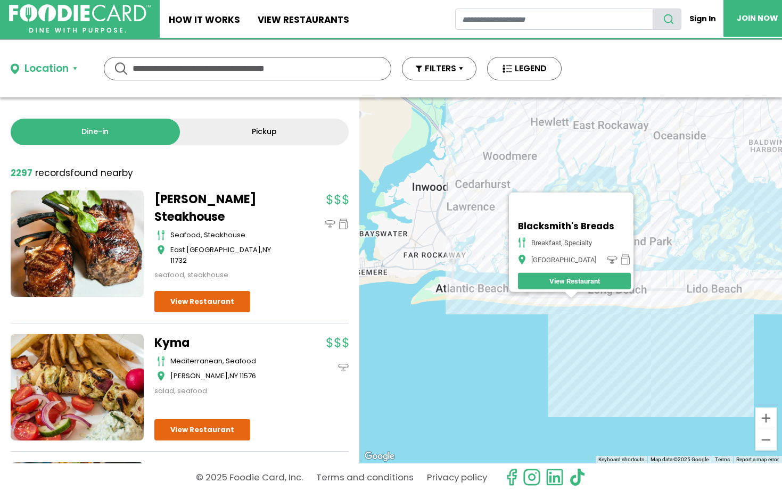
click at [538, 351] on div "Blacksmith's Breads breakfast, specialty Long Beach View Restaurant" at bounding box center [570, 280] width 423 height 366
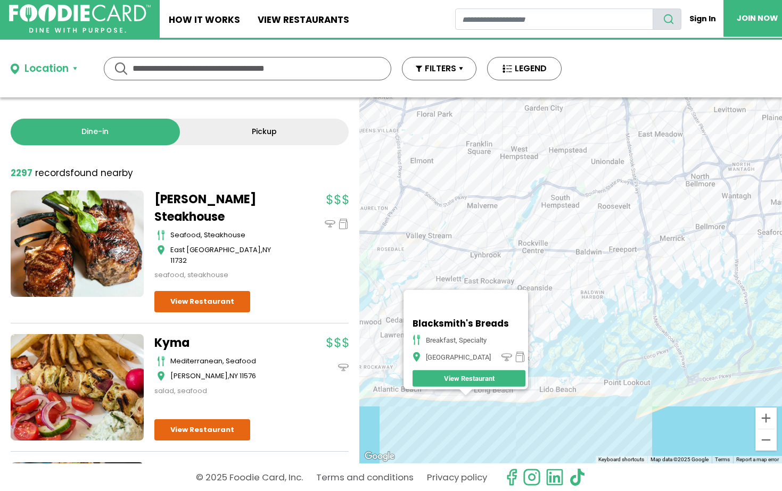
drag, startPoint x: 670, startPoint y: 236, endPoint x: 572, endPoint y: 318, distance: 127.8
click at [541, 318] on div "Blacksmith's Breads breakfast, specialty Long Beach View Restaurant" at bounding box center [570, 280] width 423 height 366
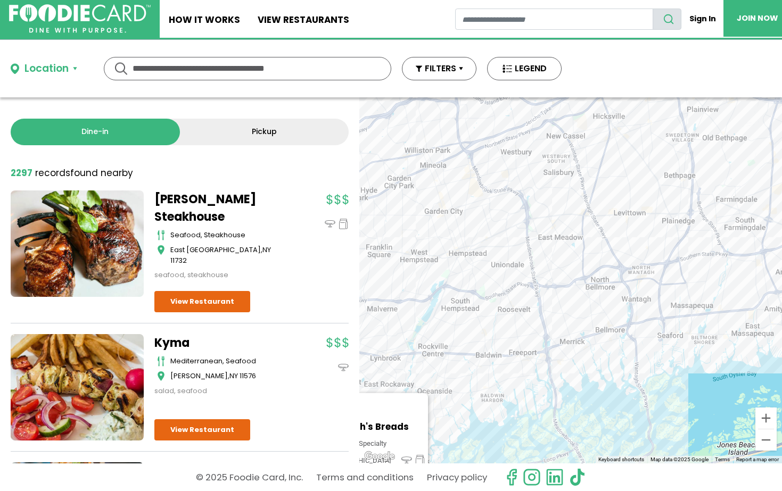
drag, startPoint x: 618, startPoint y: 225, endPoint x: 521, endPoint y: 336, distance: 147.2
click at [521, 336] on div "Blacksmith's Breads breakfast, specialty Long Beach View Restaurant" at bounding box center [570, 280] width 423 height 366
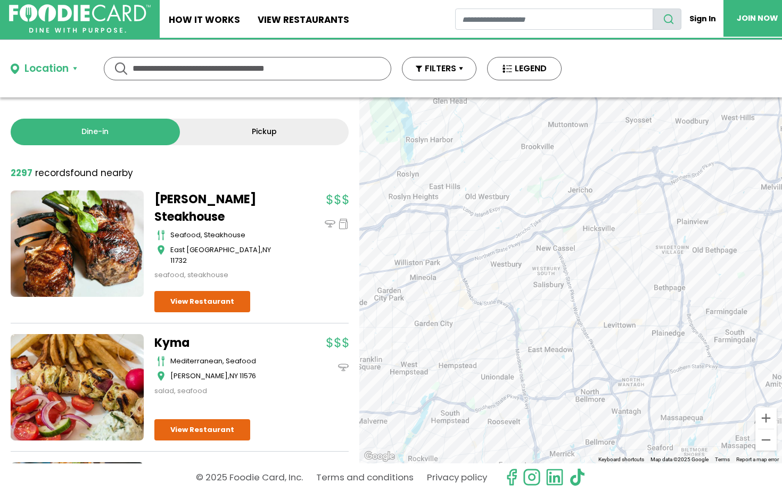
drag, startPoint x: 651, startPoint y: 140, endPoint x: 625, endPoint y: 263, distance: 126.3
click at [541, 263] on div "Blacksmith's Breads breakfast, specialty Long Beach View Restaurant" at bounding box center [570, 280] width 423 height 366
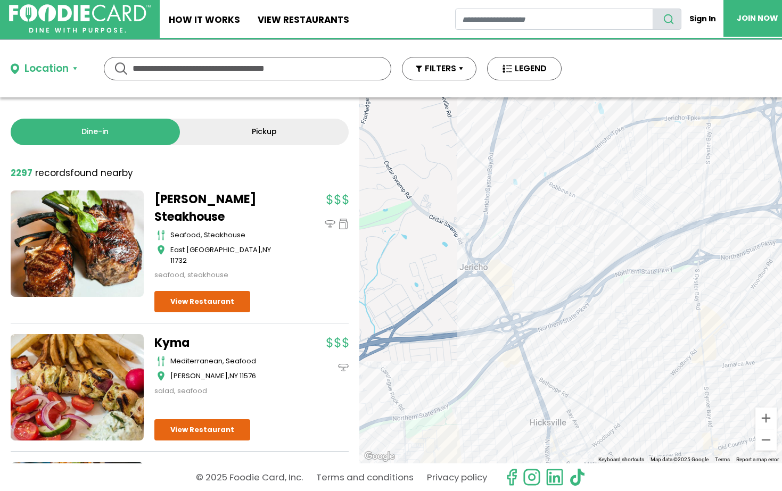
click at [509, 300] on div "Blacksmith's Breads breakfast, specialty Long Beach View Restaurant" at bounding box center [570, 280] width 423 height 366
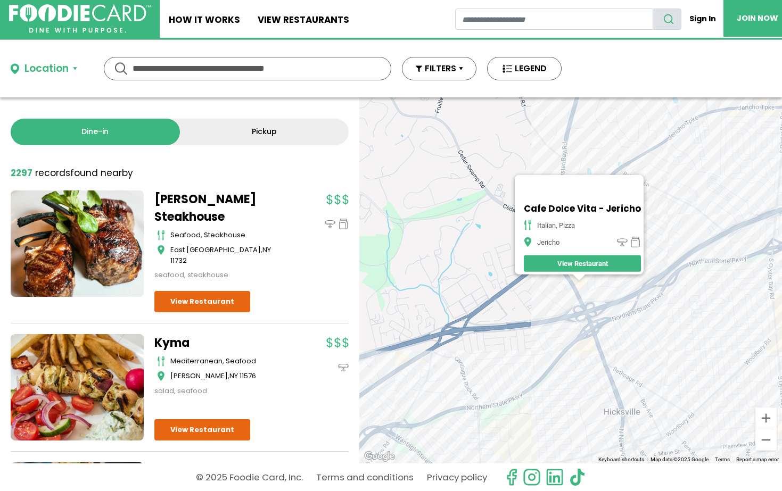
click at [541, 378] on div "Cafe Dolce Vita - Jericho italian, pizza Jericho View Restaurant" at bounding box center [570, 280] width 423 height 366
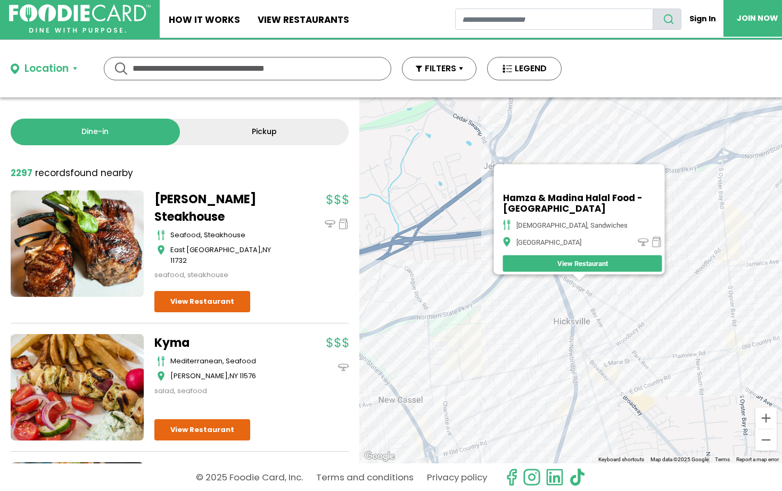
click at [541, 332] on div "Hamza & Madina Halal Food - Hicksville halal, sandwiches Hicksville View Restau…" at bounding box center [570, 280] width 423 height 366
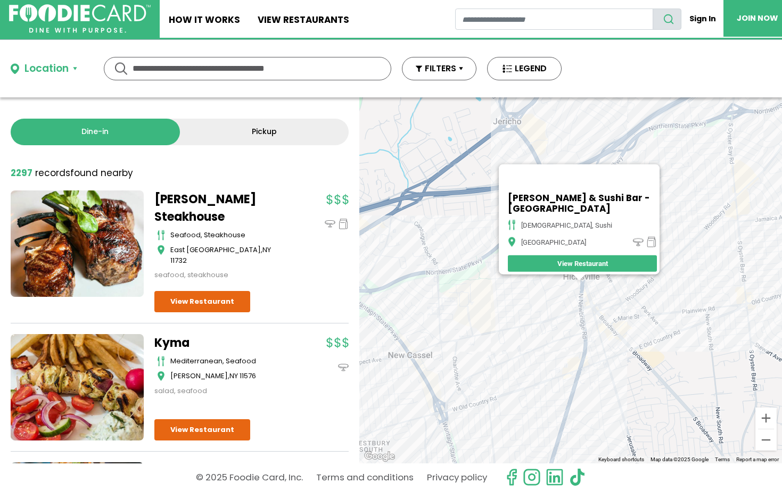
click at [541, 288] on div "Kinya Ramen & Sushi Bar - Hicksville japanese, sushi Hicksville View Restaurant" at bounding box center [570, 280] width 423 height 366
click at [541, 319] on div "Hook & Reel - Hicksville seafood Hicksville View Restaurant" at bounding box center [570, 280] width 423 height 366
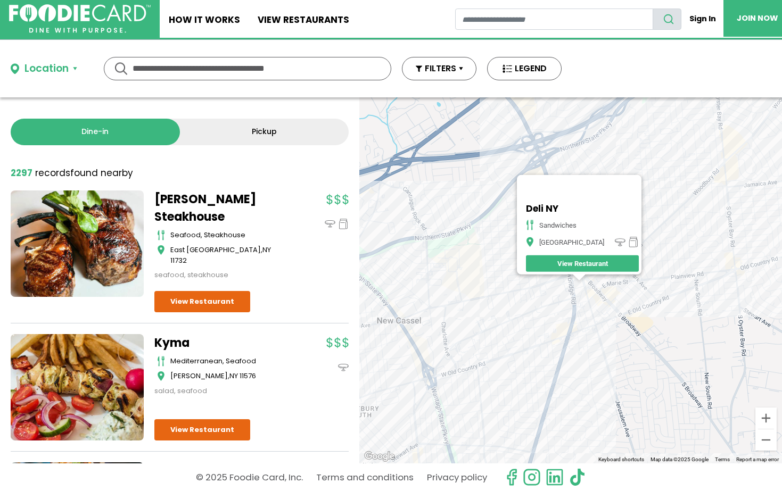
click at [541, 329] on div "Deli NY Sandwiches Hicksville View Restaurant" at bounding box center [570, 280] width 423 height 366
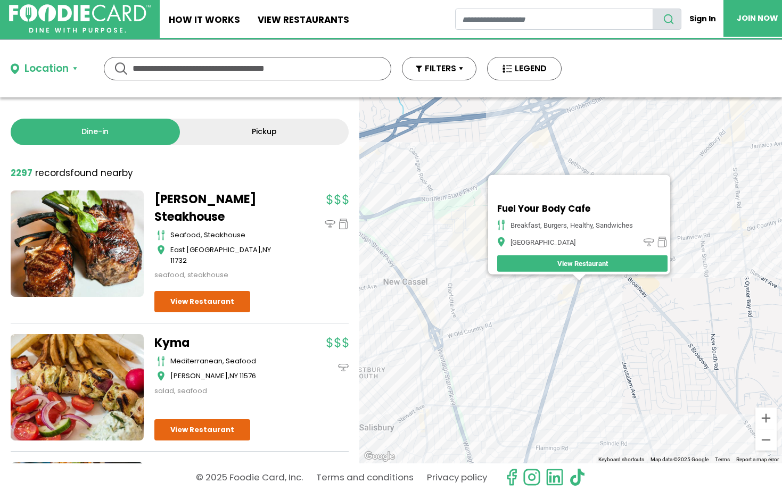
click at [541, 313] on div "Fuel Your Body Cafe breakfast, burgers, healthy, sandwiches Hicksville View Res…" at bounding box center [570, 280] width 423 height 366
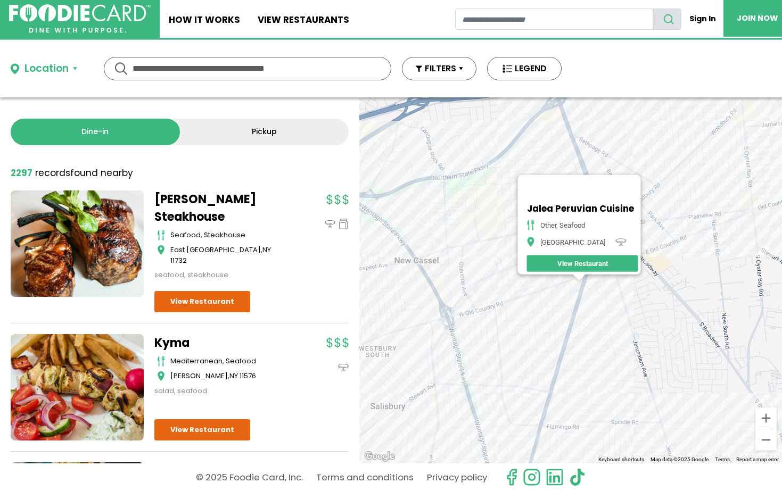
click at [541, 289] on div "Jalea Peruvian Cuisine other, seafood Hicksville View Restaurant" at bounding box center [570, 280] width 423 height 366
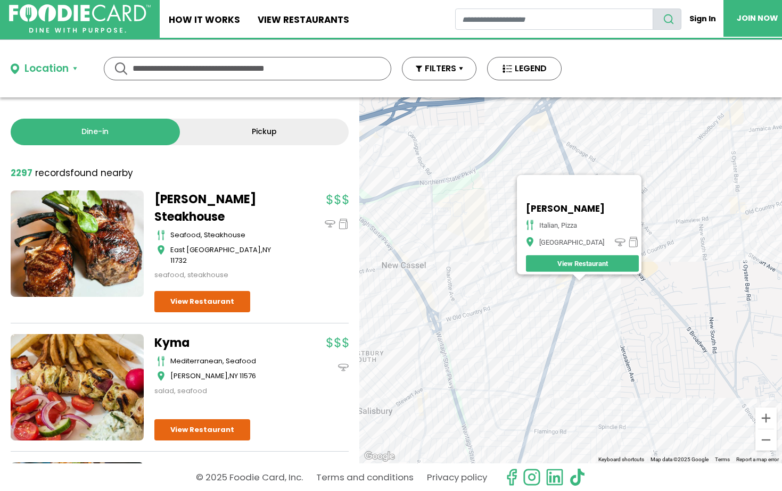
click at [541, 288] on div "Alex Pizza italian, pizza Hicksville View Restaurant" at bounding box center [570, 280] width 423 height 366
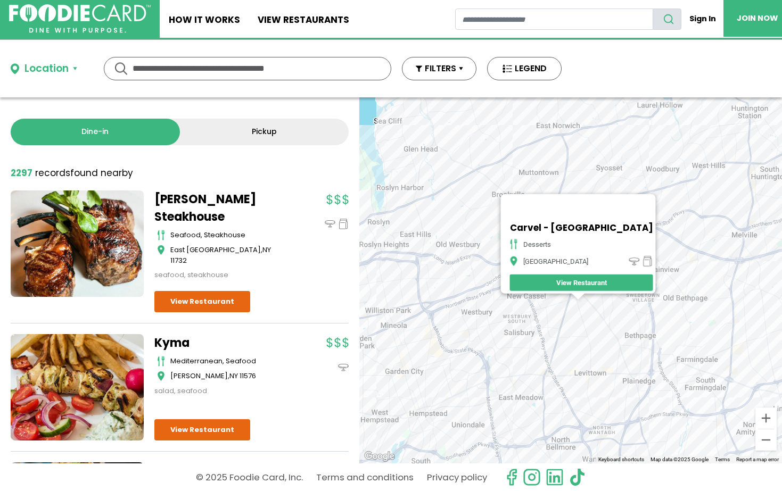
drag, startPoint x: 601, startPoint y: 314, endPoint x: 580, endPoint y: 331, distance: 27.6
click at [541, 331] on div "Carvel - Hicksville desserts Hicksville View Restaurant" at bounding box center [570, 280] width 423 height 366
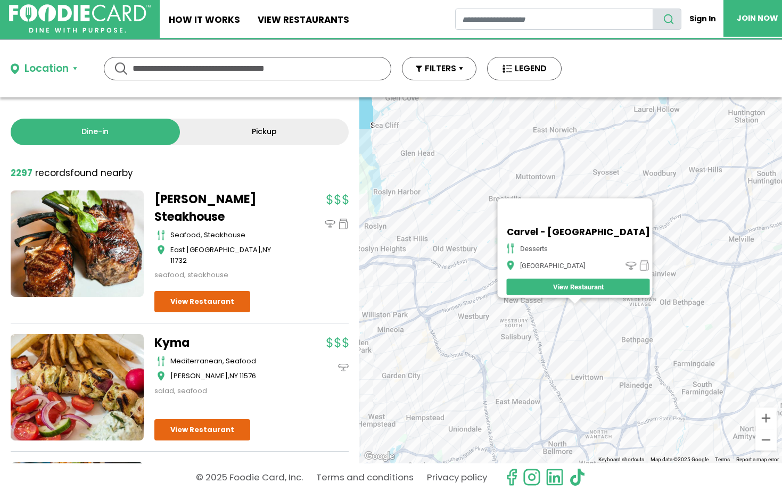
click at [496, 227] on div "Carvel - Hicksville desserts Hicksville View Restaurant" at bounding box center [570, 280] width 423 height 366
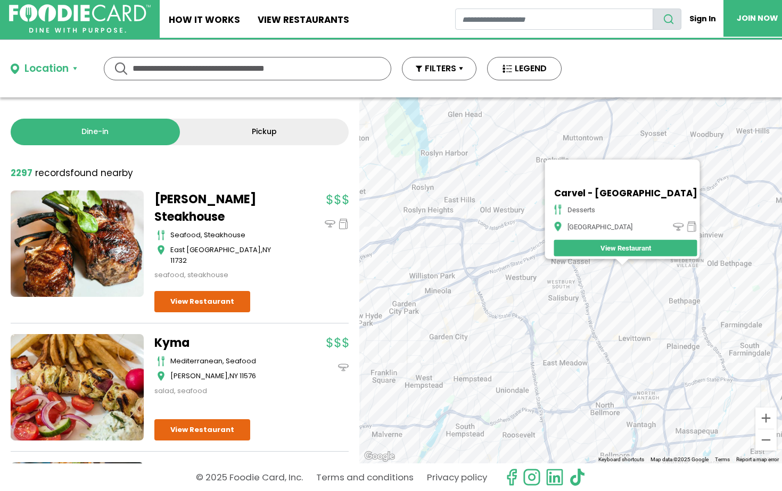
drag, startPoint x: 462, startPoint y: 317, endPoint x: 509, endPoint y: 277, distance: 62.0
click at [509, 277] on div "Carvel - Hicksville desserts Hicksville View Restaurant" at bounding box center [570, 280] width 423 height 366
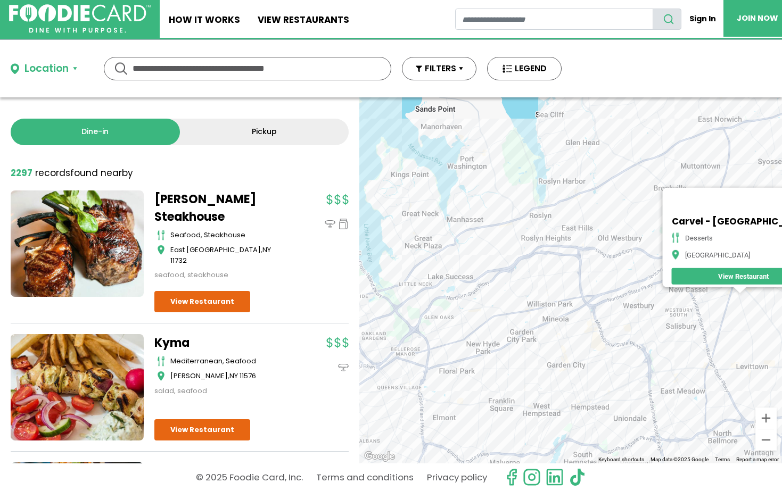
drag, startPoint x: 404, startPoint y: 201, endPoint x: 564, endPoint y: 237, distance: 163.7
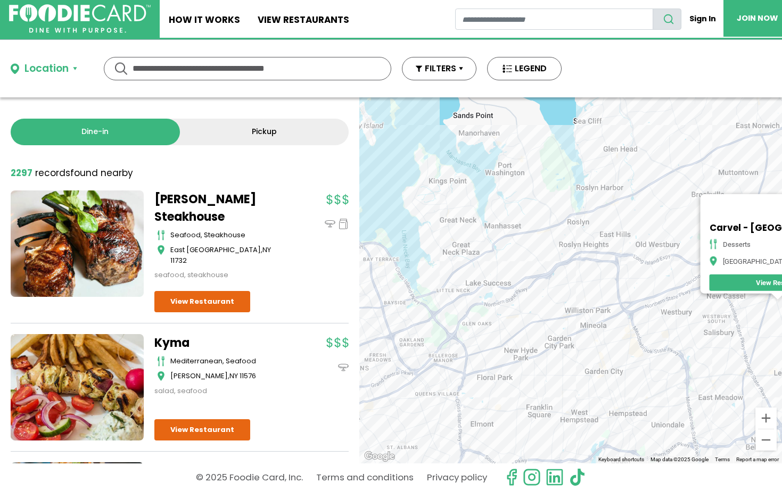
click at [541, 237] on div "Carvel - Hicksville desserts Hicksville View Restaurant" at bounding box center [570, 280] width 423 height 366
click at [541, 233] on div "Carvel - Hicksville desserts Hicksville View Restaurant" at bounding box center [570, 280] width 423 height 366
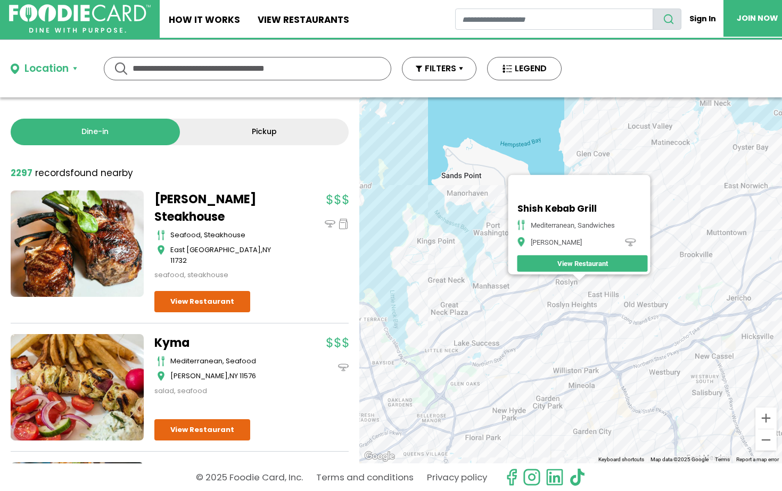
click at [541, 304] on div "Shish Kebab Grill Mediterranean, Sandwiches Roslyn View Restaurant" at bounding box center [570, 280] width 423 height 366
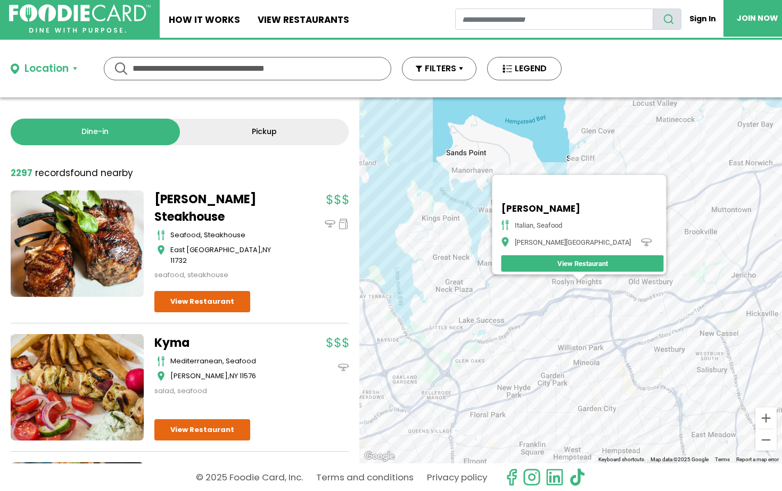
click at [541, 280] on div "Matteos - Roslyn italian, seafood Roslyn Heights View Restaurant" at bounding box center [570, 280] width 423 height 366
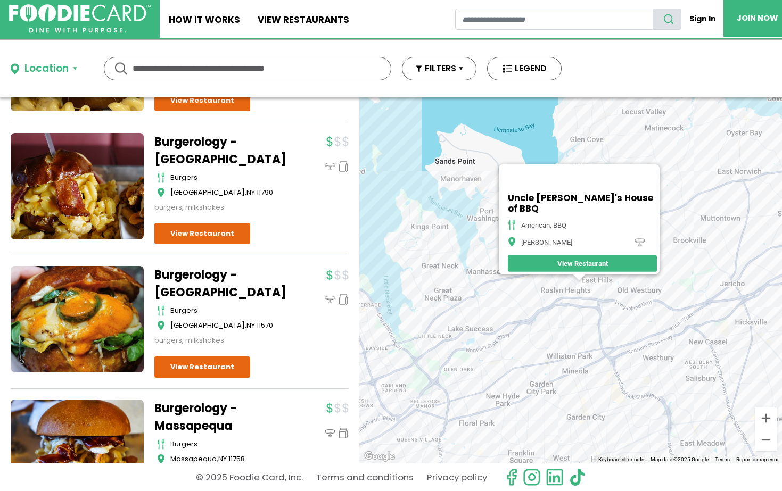
scroll to position [1177, 0]
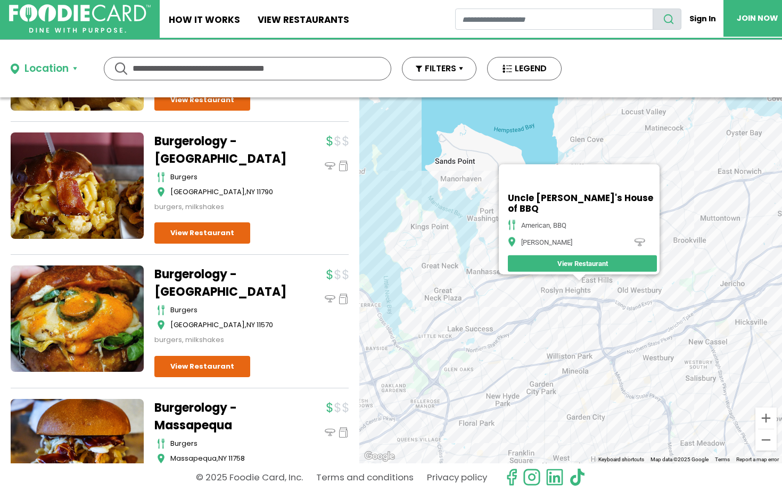
click at [490, 286] on div "Uncle Steve's House of BBQ American, BBQ Roslyn View Restaurant" at bounding box center [570, 280] width 423 height 366
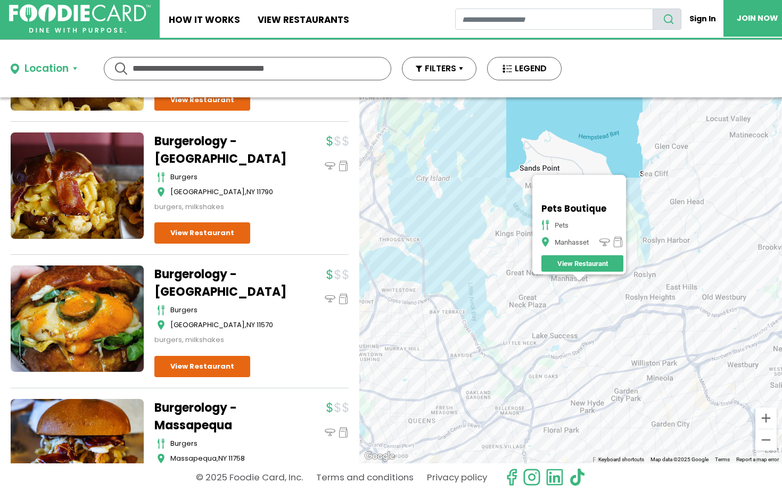
click at [541, 296] on div "Pets Boutique pets Manhasset View Restaurant" at bounding box center [570, 280] width 423 height 366
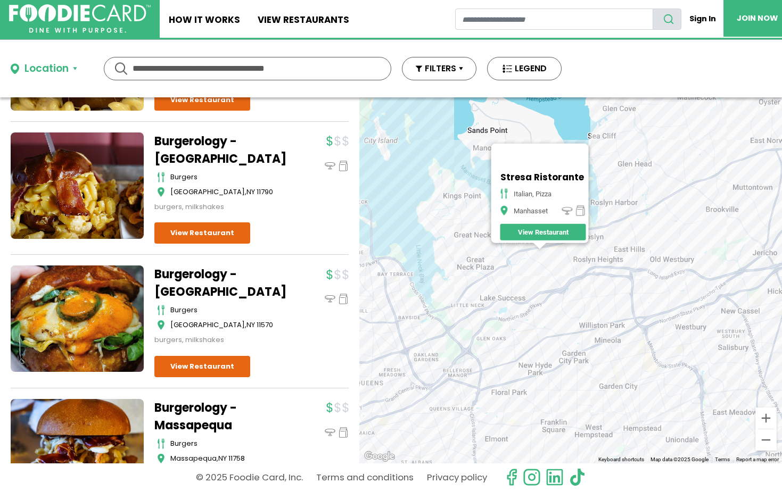
drag, startPoint x: 515, startPoint y: 246, endPoint x: 469, endPoint y: 210, distance: 58.9
click at [470, 210] on div "Stresa Ristorante italian, pizza Manhasset View Restaurant" at bounding box center [570, 280] width 423 height 366
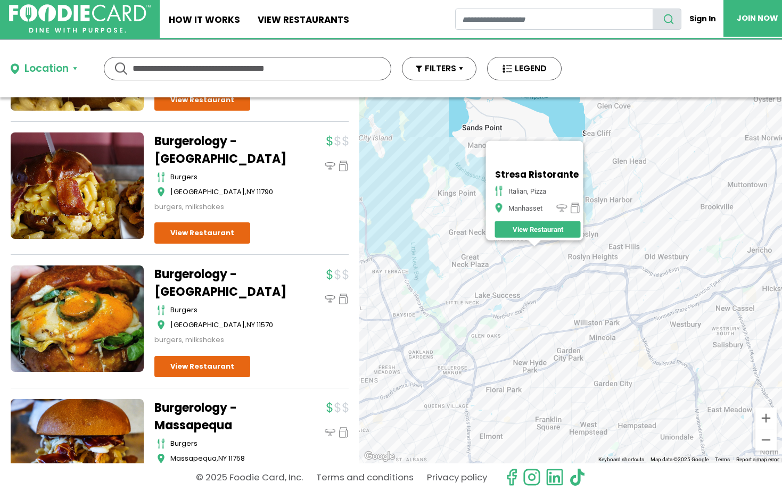
drag, startPoint x: 591, startPoint y: 269, endPoint x: 587, endPoint y: 182, distance: 87.4
click at [541, 182] on div "Stresa Ristorante italian, pizza Manhasset View Restaurant" at bounding box center [570, 280] width 423 height 366
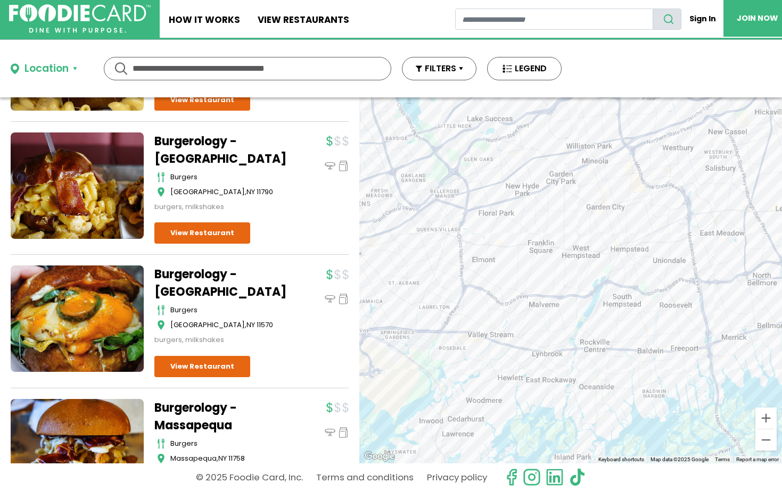
drag, startPoint x: 613, startPoint y: 350, endPoint x: 578, endPoint y: 217, distance: 137.7
click at [541, 234] on div "Stresa Ristorante italian, pizza Manhasset View Restaurant" at bounding box center [570, 280] width 423 height 366
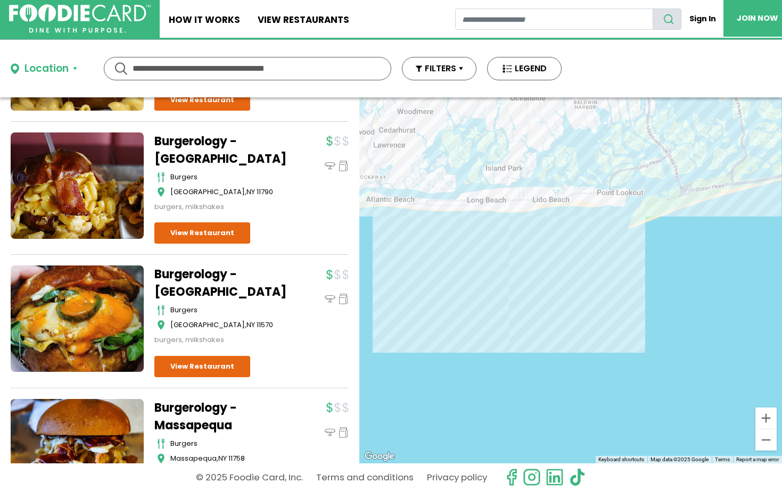
drag, startPoint x: 583, startPoint y: 238, endPoint x: 594, endPoint y: 270, distance: 33.8
click at [541, 270] on div "Stresa Ristorante italian, pizza Manhasset View Restaurant" at bounding box center [570, 280] width 423 height 366
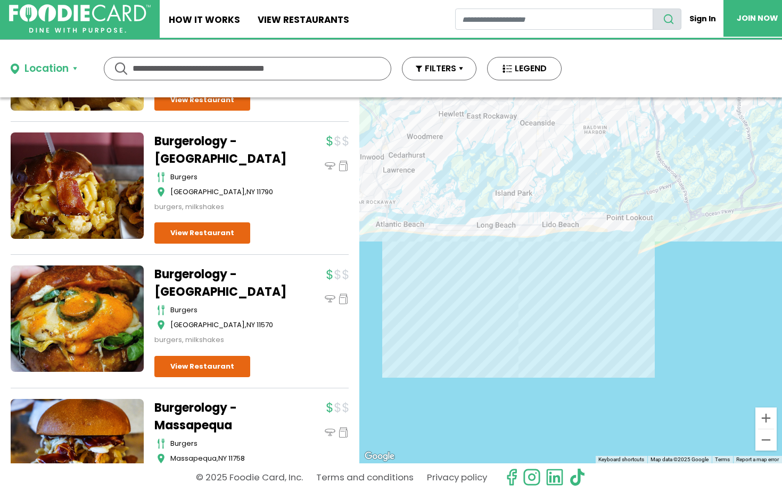
click at [537, 227] on div "Stresa Ristorante italian, pizza Manhasset View Restaurant" at bounding box center [570, 280] width 423 height 366
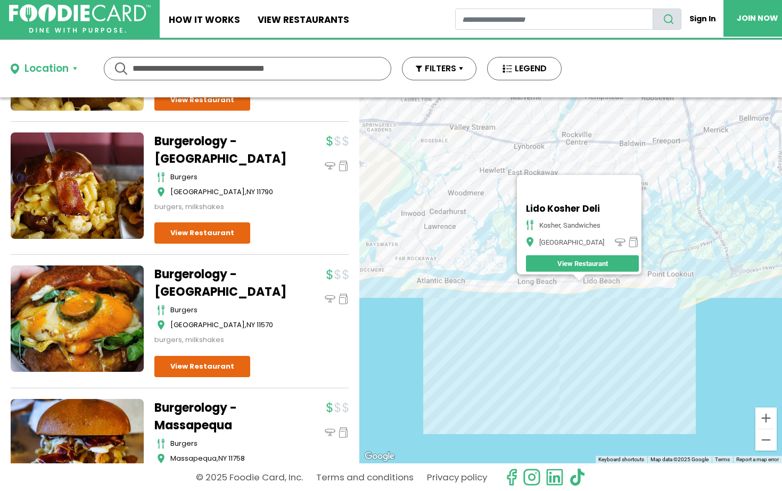
click at [541, 281] on div "Lido Kosher Deli kosher, sandwiches Long Beach View Restaurant" at bounding box center [570, 280] width 423 height 366
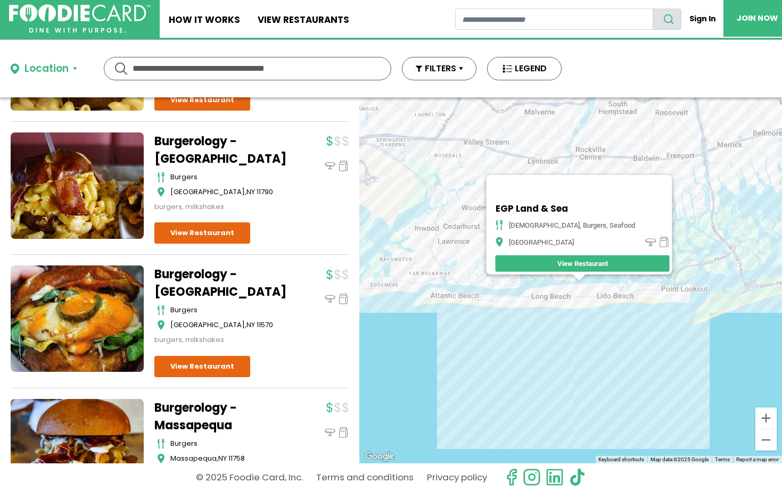
click at [541, 311] on div "EGP Land & Sea american, burgers, seafood Island Park View Restaurant" at bounding box center [570, 280] width 423 height 366
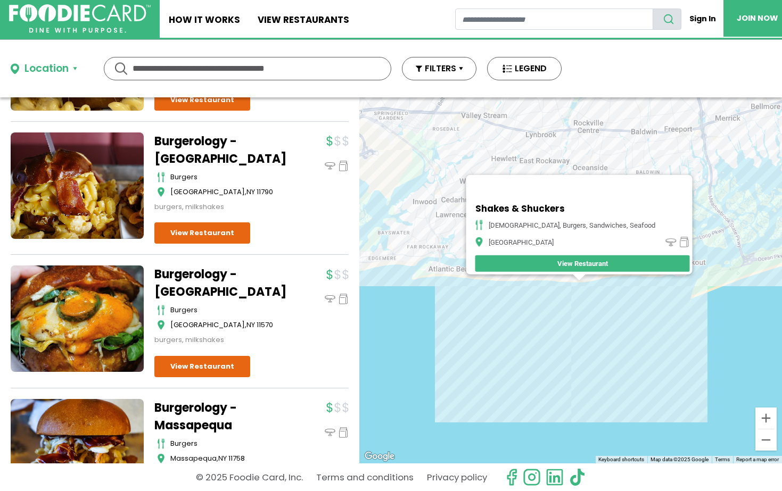
click at [541, 290] on div "Shakes & Shuckers american, burgers, sandwiches, seafood Long Beach View Restau…" at bounding box center [570, 280] width 423 height 366
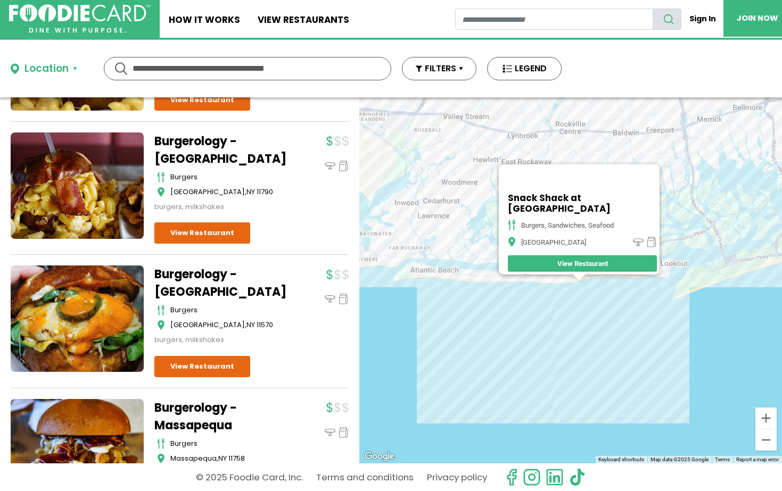
click at [511, 287] on div "Snack Shack at One Pacific burgers, sandwiches, seafood Long Beach View Restaur…" at bounding box center [570, 280] width 423 height 366
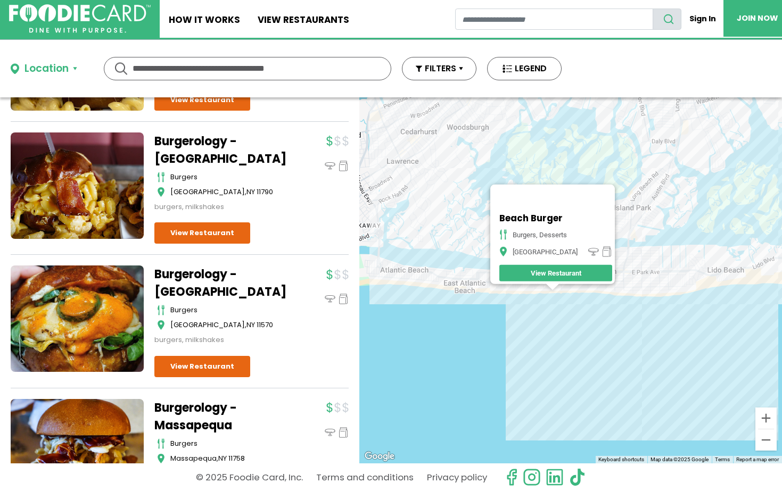
drag, startPoint x: 510, startPoint y: 243, endPoint x: 473, endPoint y: 262, distance: 41.2
click at [473, 263] on div "Beach Burger Burgers, Desserts Long Beach View Restaurant" at bounding box center [570, 280] width 423 height 366
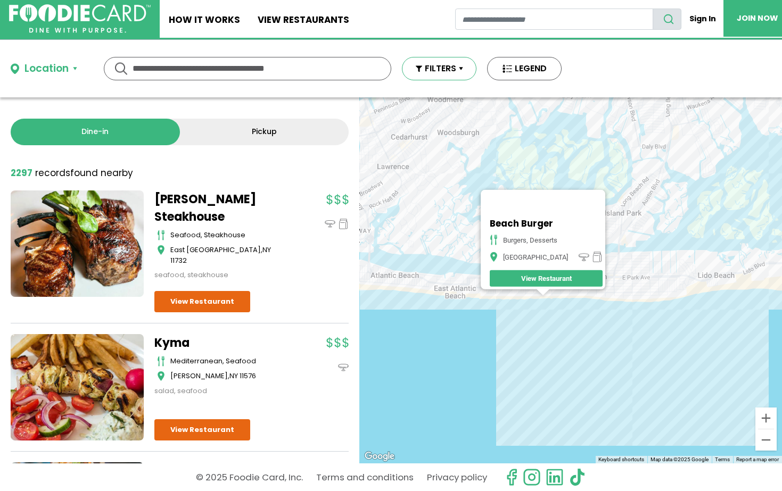
scroll to position [0, 0]
